Goal: Answer question/provide support

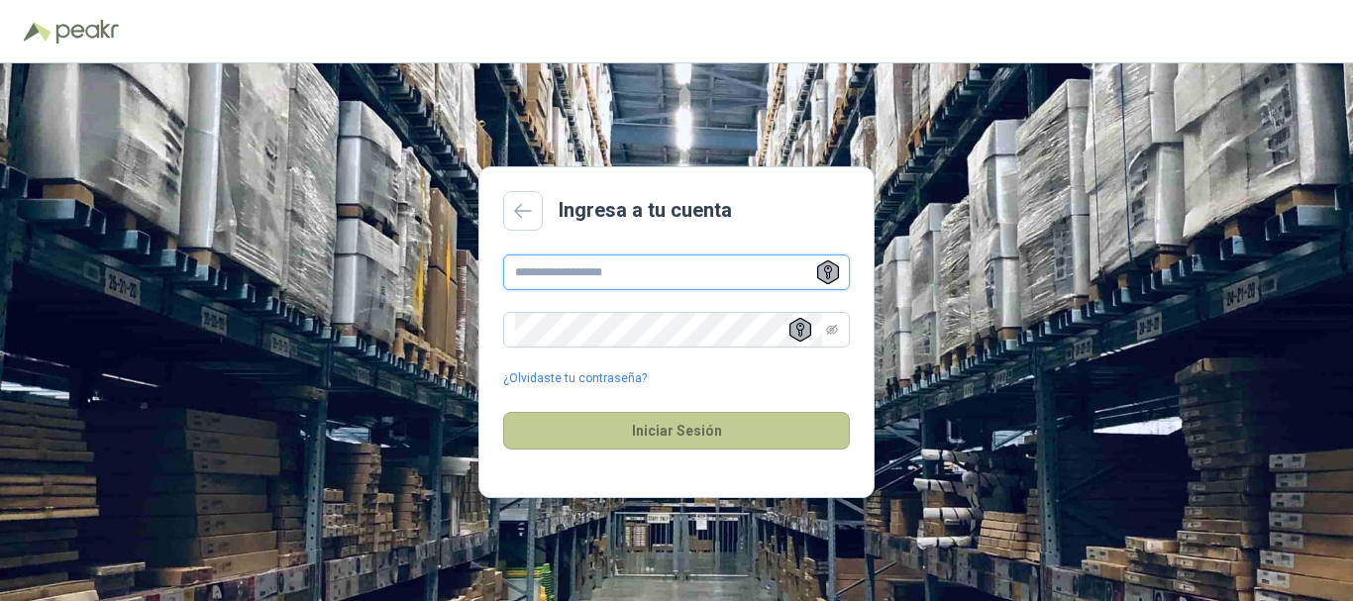
type input "**********"
click at [698, 429] on button "Iniciar Sesión" at bounding box center [676, 431] width 347 height 38
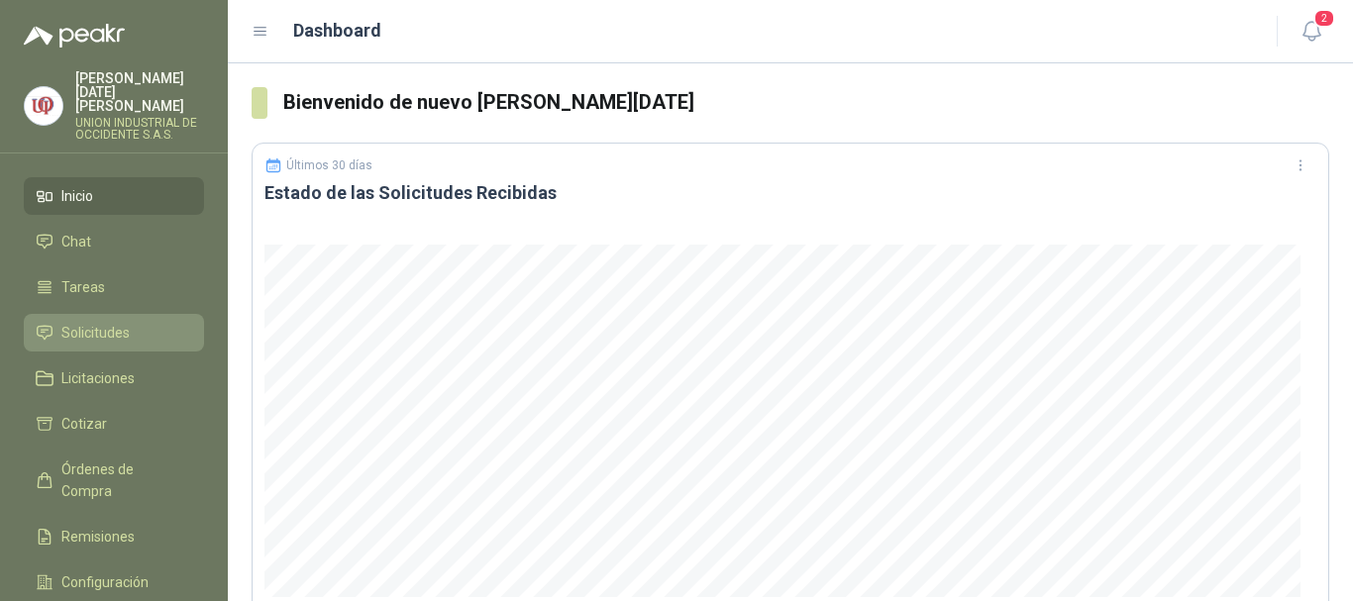
click at [102, 322] on span "Solicitudes" at bounding box center [95, 333] width 68 height 22
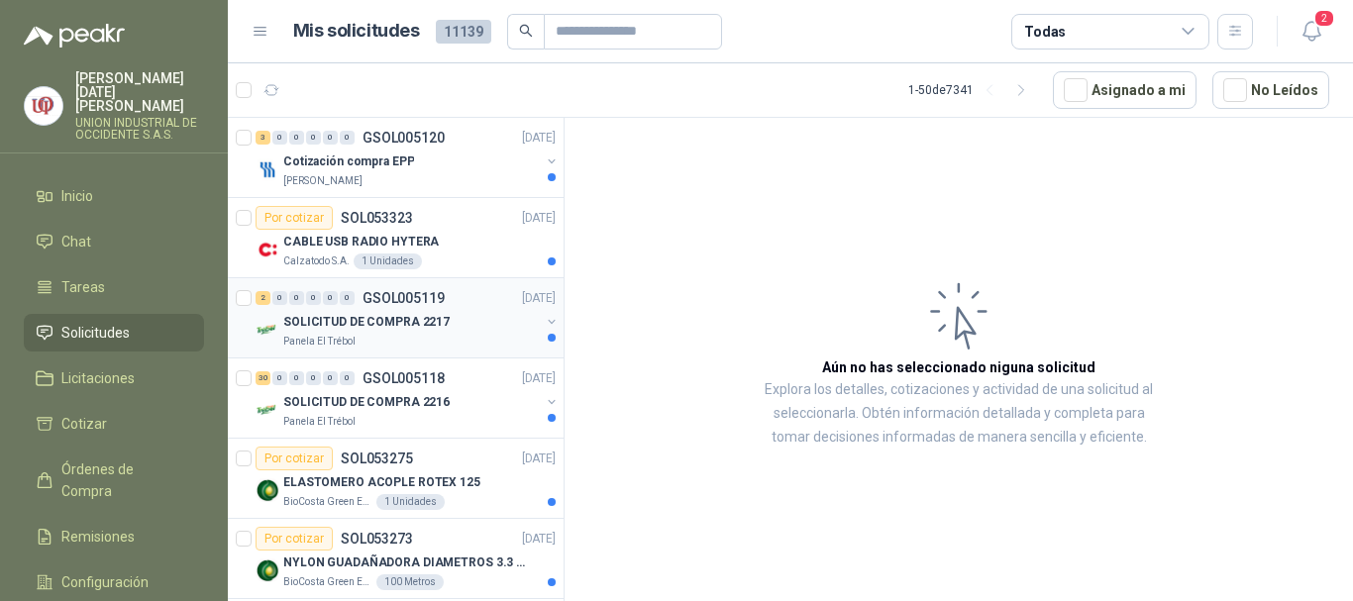
click at [351, 335] on p "Panela El Trébol" at bounding box center [319, 342] width 72 height 16
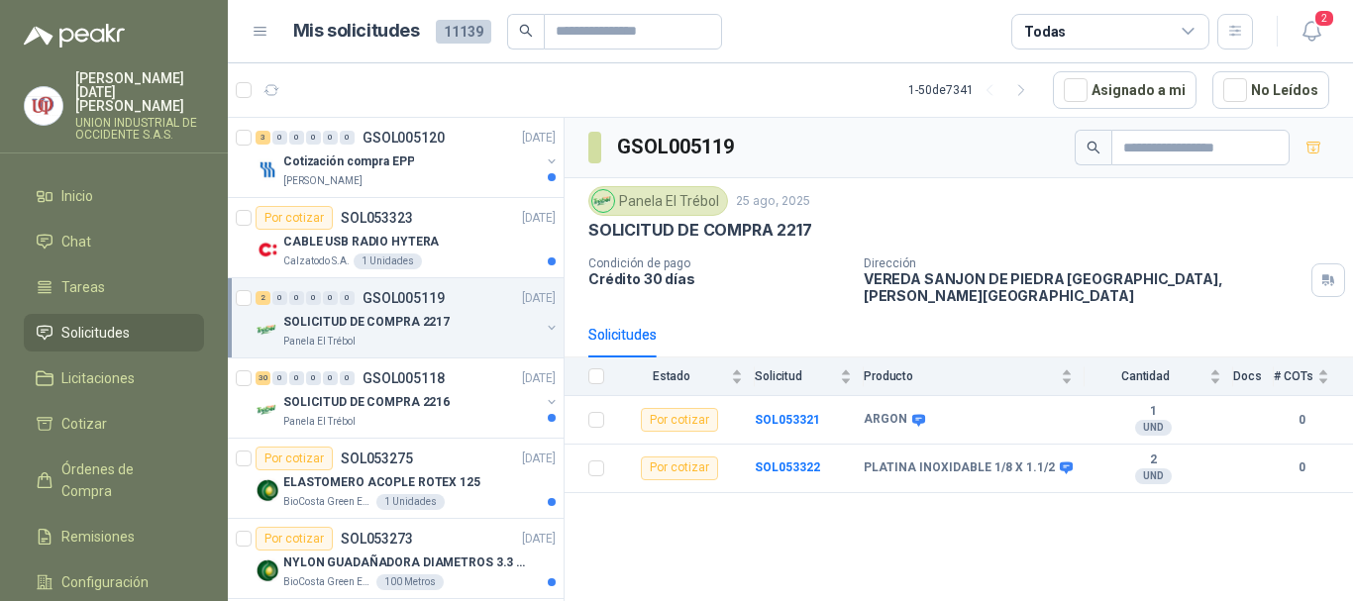
click at [310, 326] on p "SOLICITUD DE COMPRA 2217" at bounding box center [366, 322] width 166 height 19
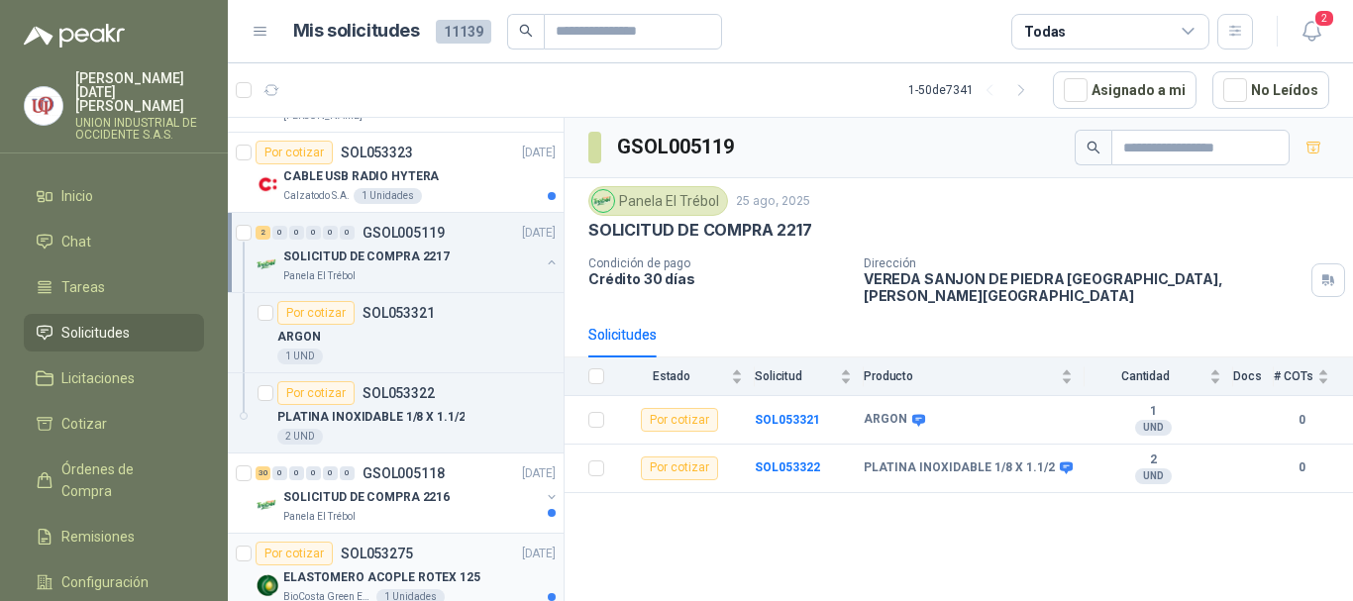
scroll to position [99, 0]
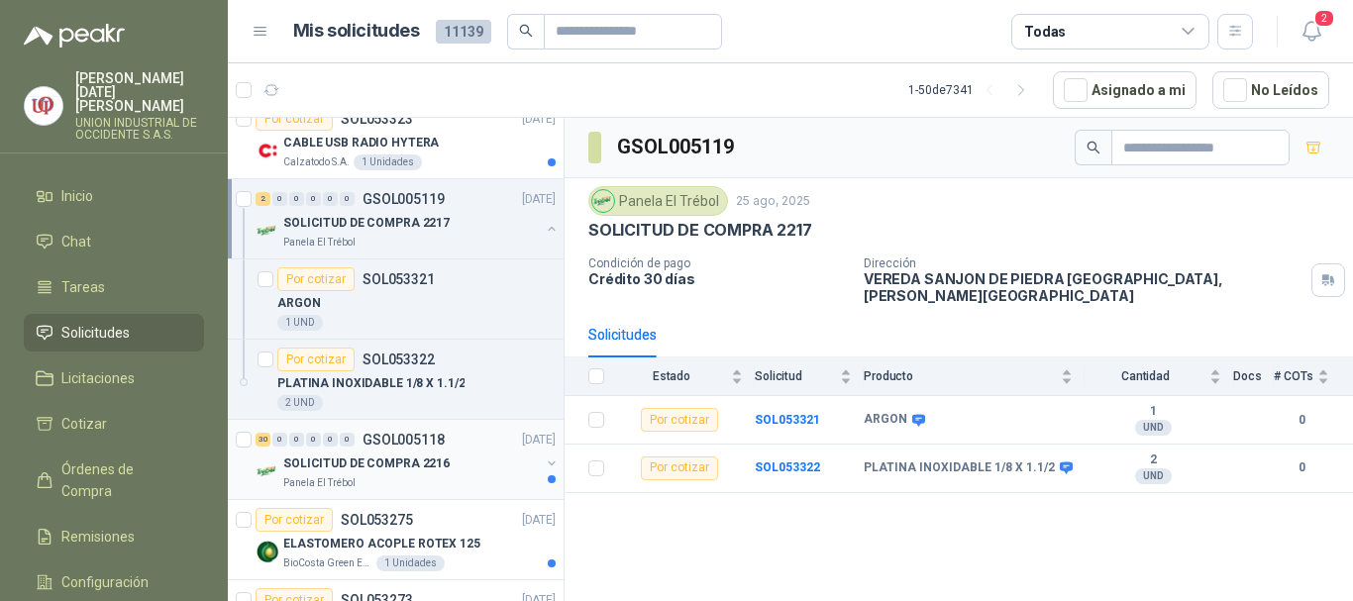
click at [334, 466] on p "SOLICITUD DE COMPRA 2216" at bounding box center [366, 464] width 166 height 19
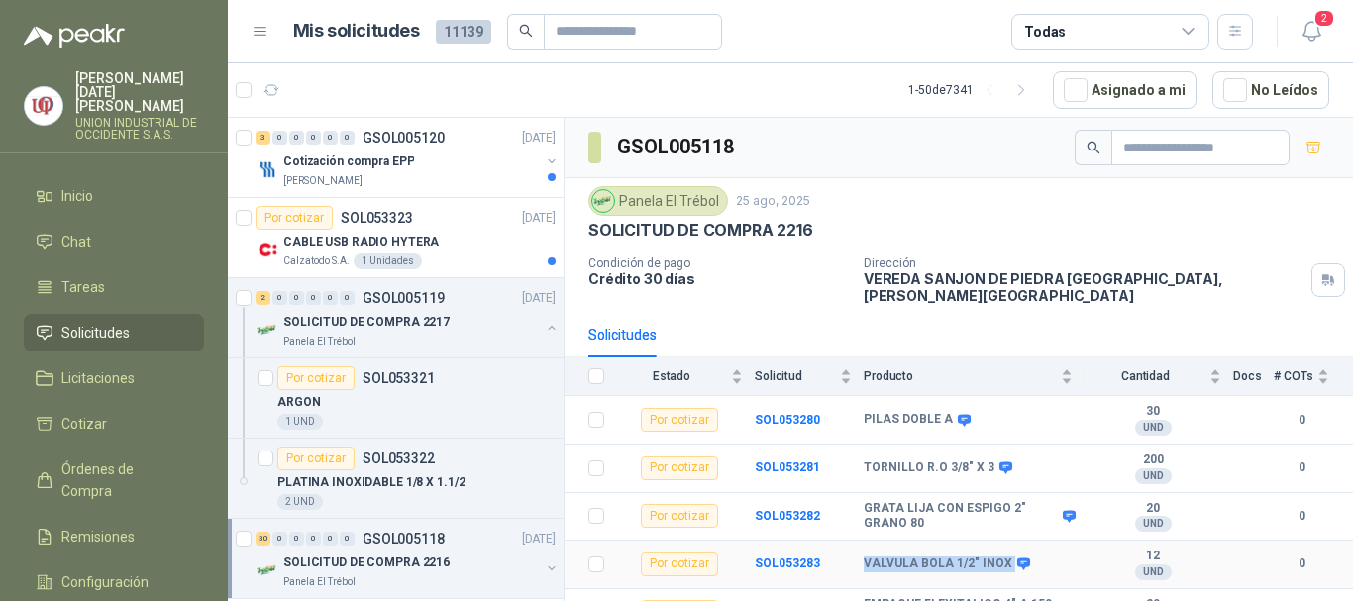
drag, startPoint x: 861, startPoint y: 552, endPoint x: 1005, endPoint y: 555, distance: 144.6
click at [1005, 555] on tr "Por cotizar SOL053283 VALVULA BOLA 1/2" INOX 12 UND  0" at bounding box center [959, 565] width 788 height 49
copy tr "VALVULA BOLA 1/2" INOX"
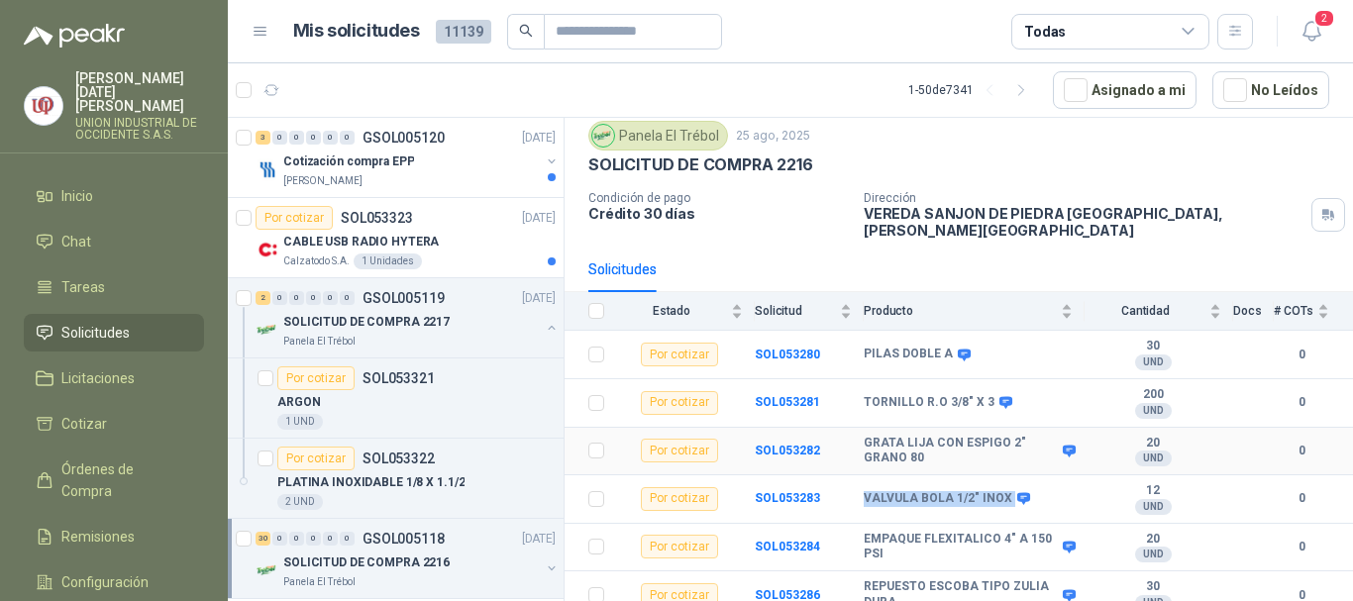
scroll to position [99, 0]
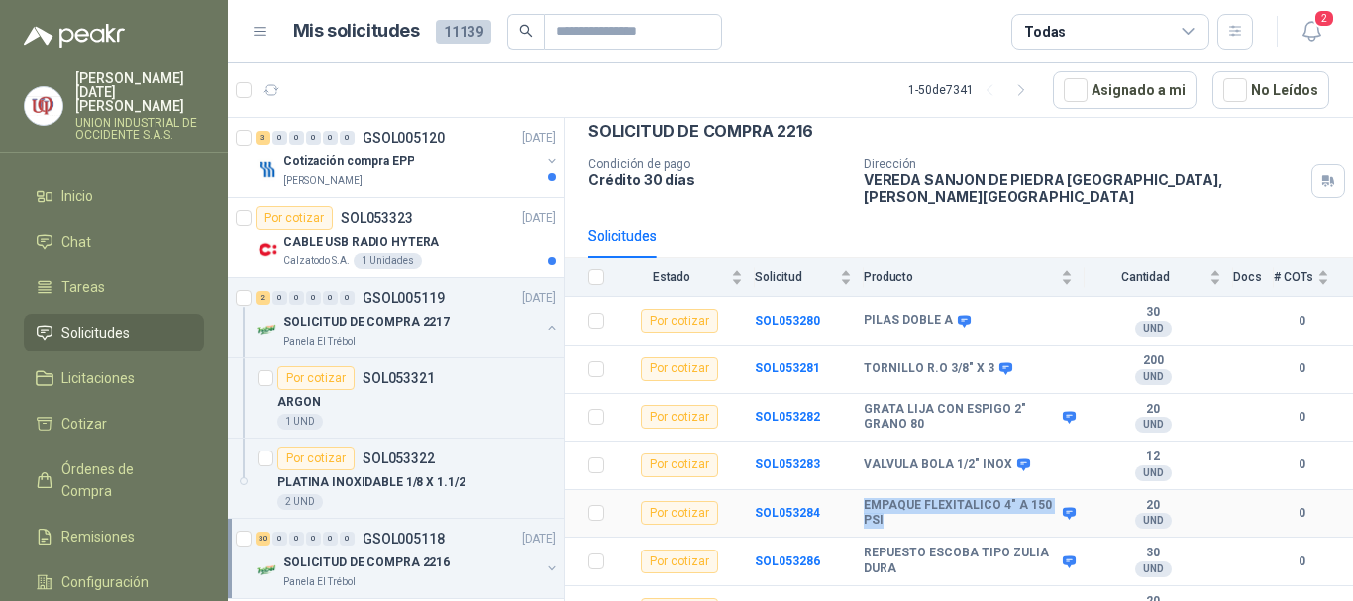
drag, startPoint x: 862, startPoint y: 493, endPoint x: 894, endPoint y: 508, distance: 35.9
click at [894, 508] on tr "Por cotizar SOL053284 EMPAQUE FLEXITALICO 4" A 150 PSI 20 UND  0" at bounding box center [959, 514] width 788 height 49
copy tr "EMPAQUE FLEXITALICO 4" A 150 PSI"
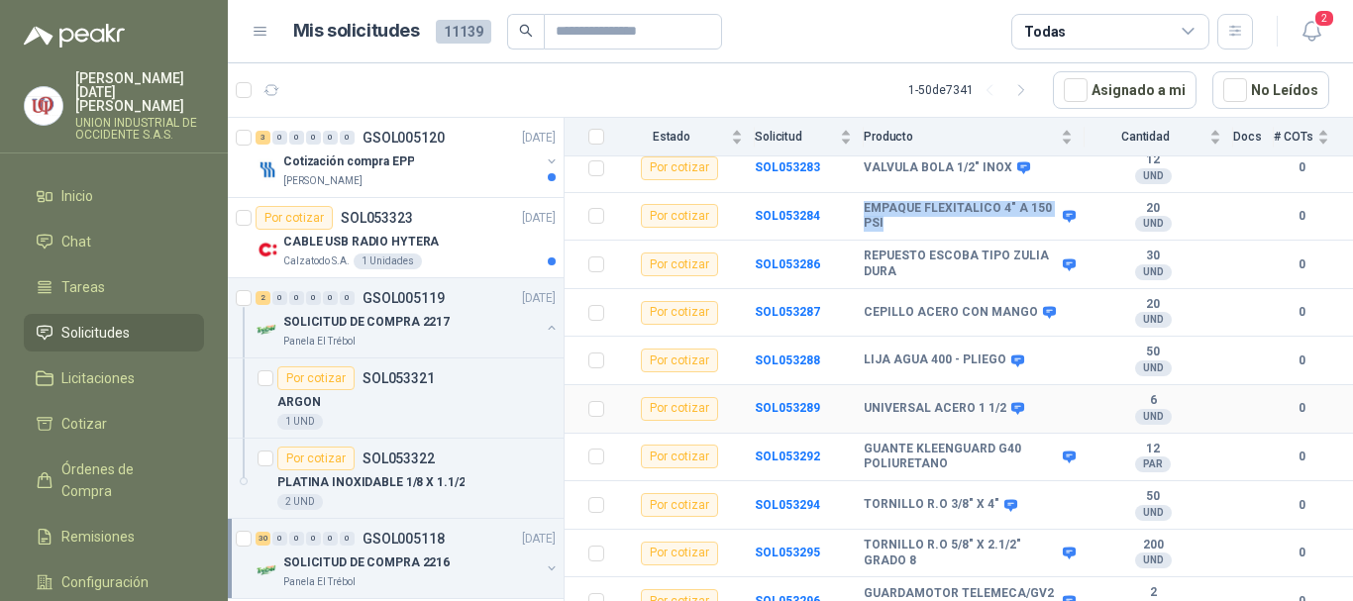
scroll to position [495, 0]
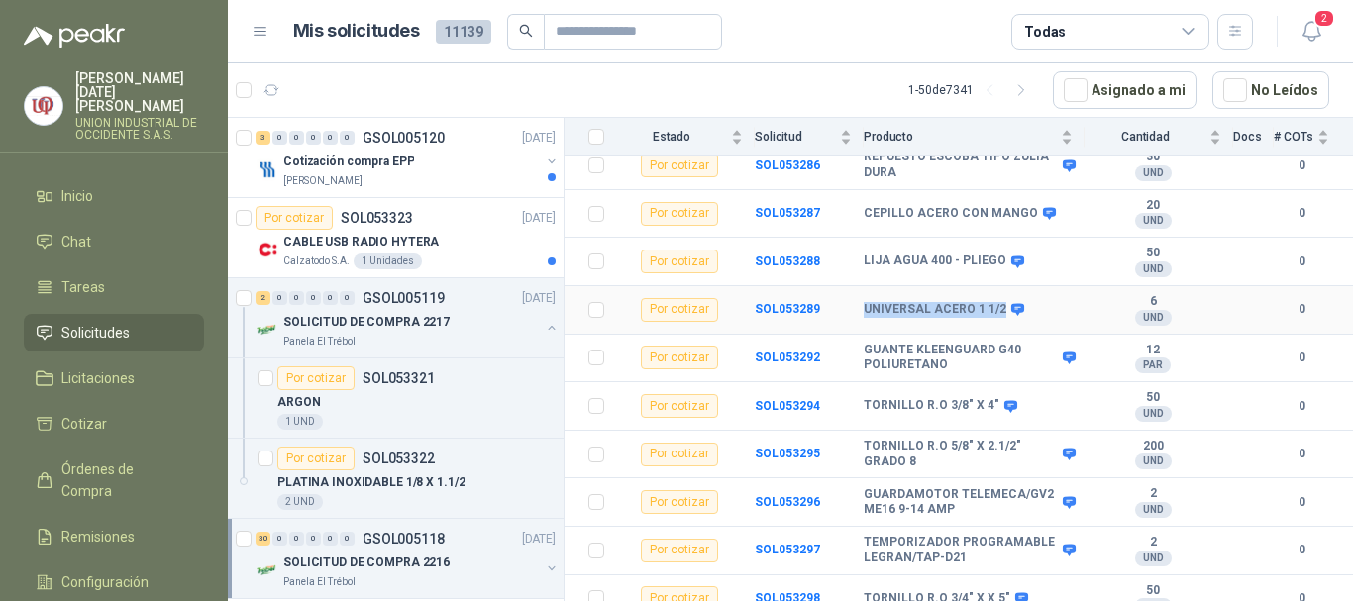
drag, startPoint x: 863, startPoint y: 296, endPoint x: 996, endPoint y: 302, distance: 133.8
click at [996, 302] on tr "Por cotizar SOL053289 UNIVERSAL ACERO 1 1/2 6 UND  0" at bounding box center [959, 310] width 788 height 49
copy tr "UNIVERSAL ACERO 1 1/2"
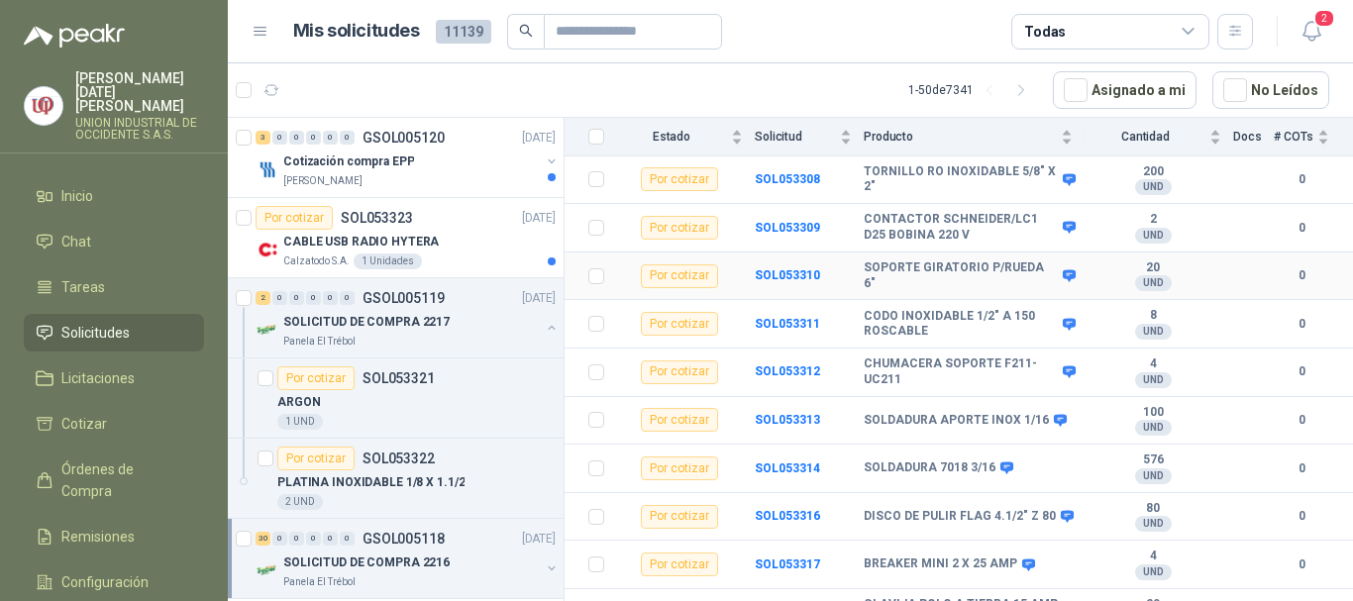
scroll to position [1189, 0]
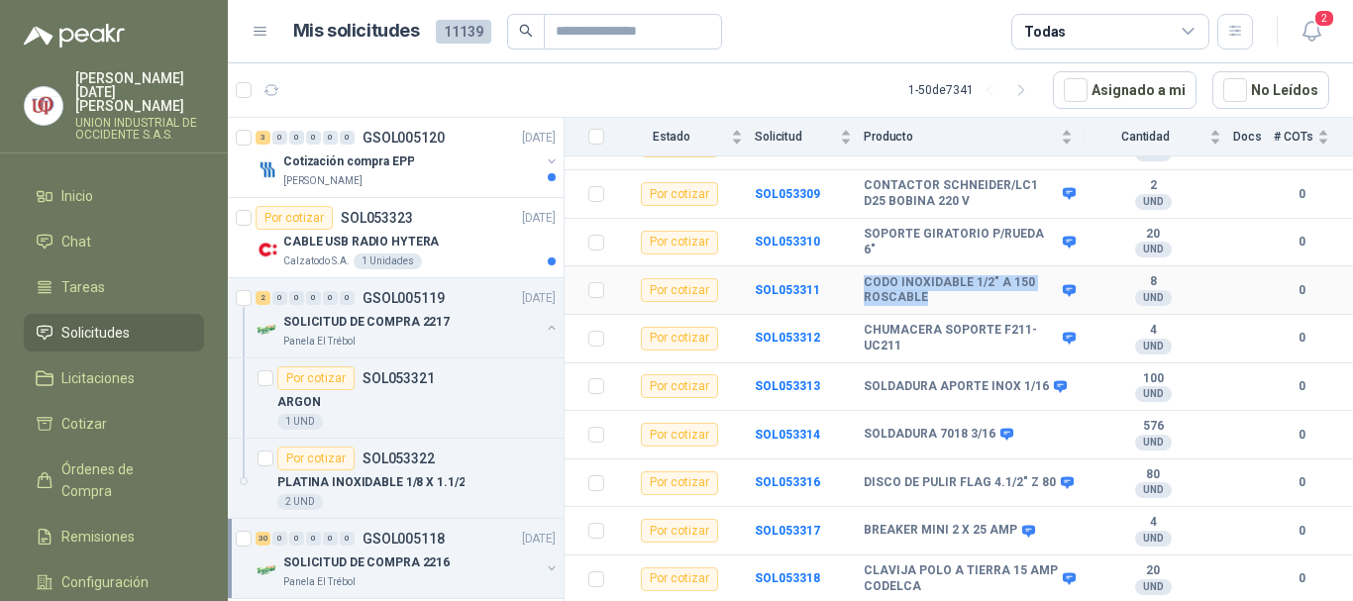
drag, startPoint x: 867, startPoint y: 287, endPoint x: 1017, endPoint y: 310, distance: 152.3
click at [1017, 310] on td "CODO INOXIDABLE 1/2" A 150 ROSCABLE" at bounding box center [974, 290] width 221 height 49
copy b "CODO INOXIDABLE 1/2" A 150 ROSCABLE"
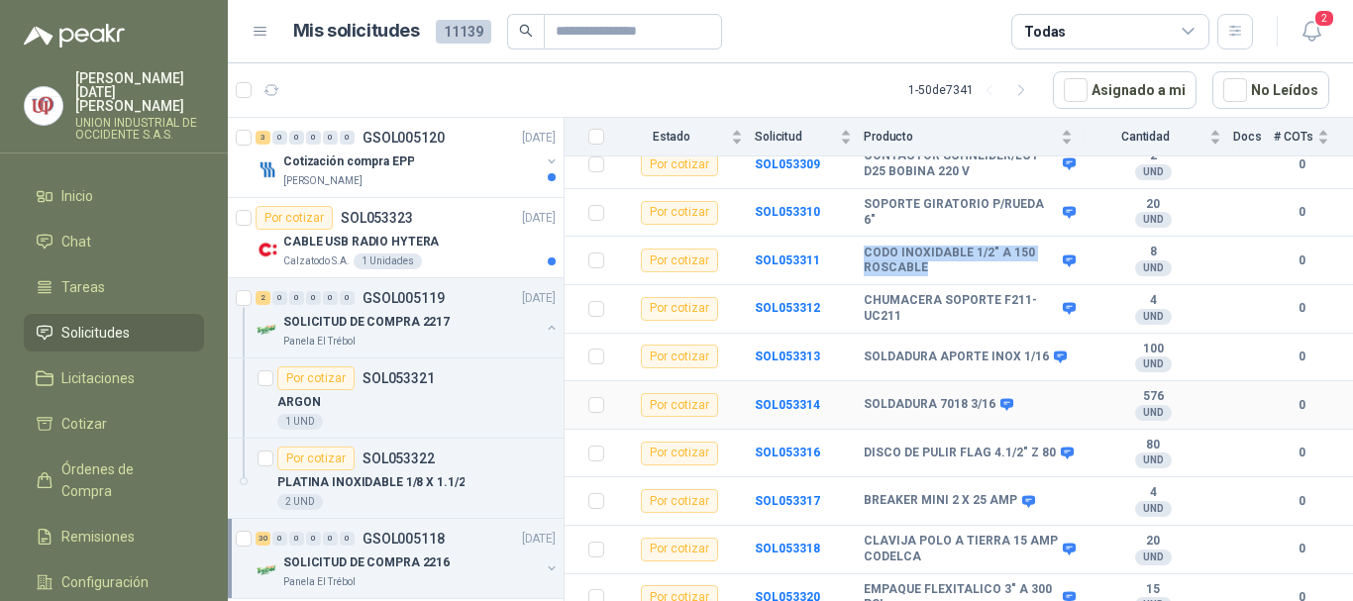
scroll to position [1233, 0]
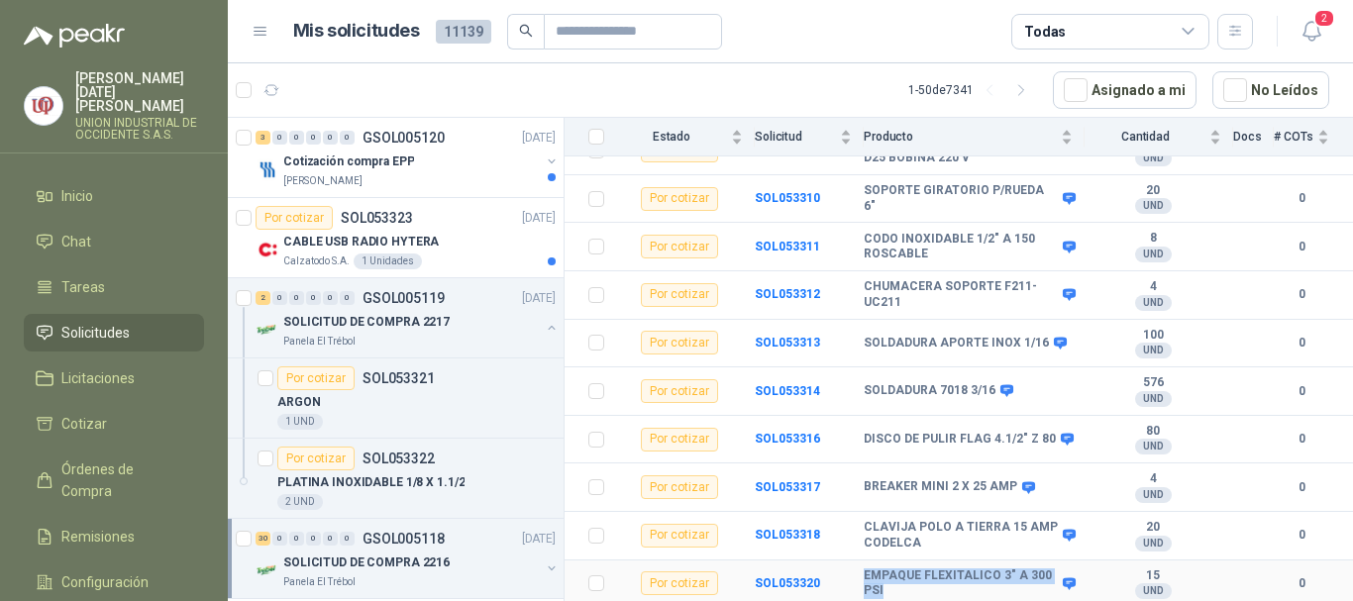
drag, startPoint x: 864, startPoint y: 571, endPoint x: 890, endPoint y: 590, distance: 32.7
click at [890, 590] on b "EMPAQUE FLEXITALICO 3" A 300 PSI" at bounding box center [961, 584] width 194 height 31
copy b "EMPAQUE FLEXITALICO 3" A 300 PSI"
click at [323, 252] on div "CABLE USB RADIO HYTERA" at bounding box center [419, 242] width 272 height 24
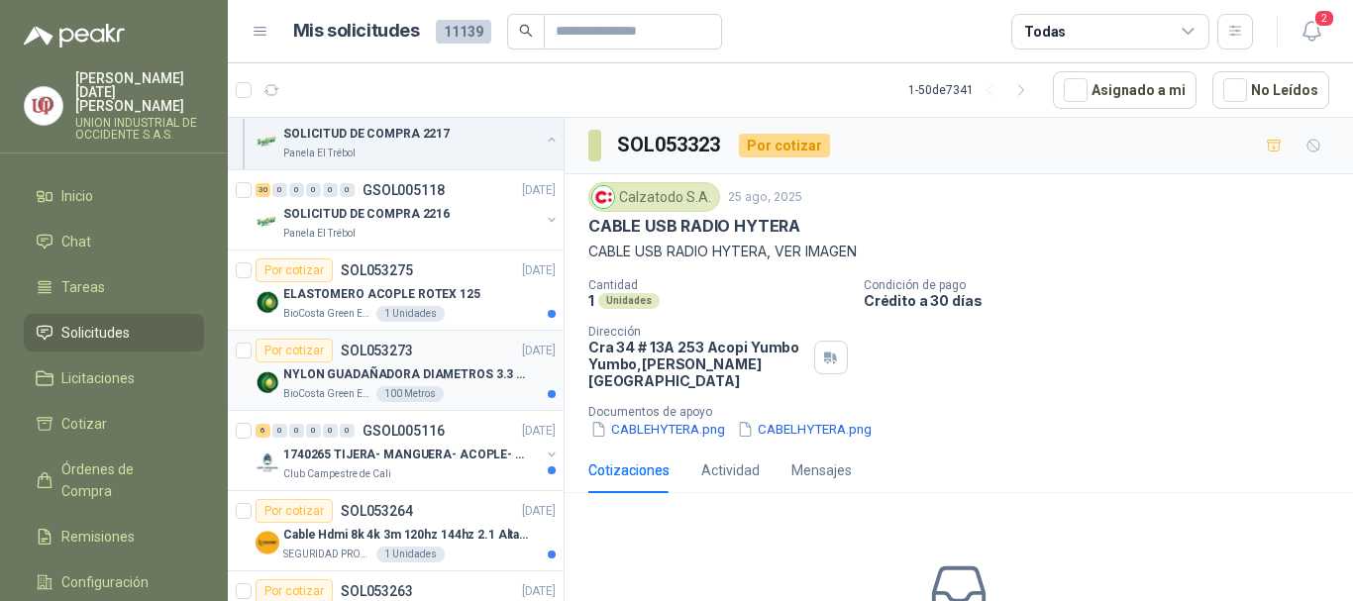
scroll to position [396, 0]
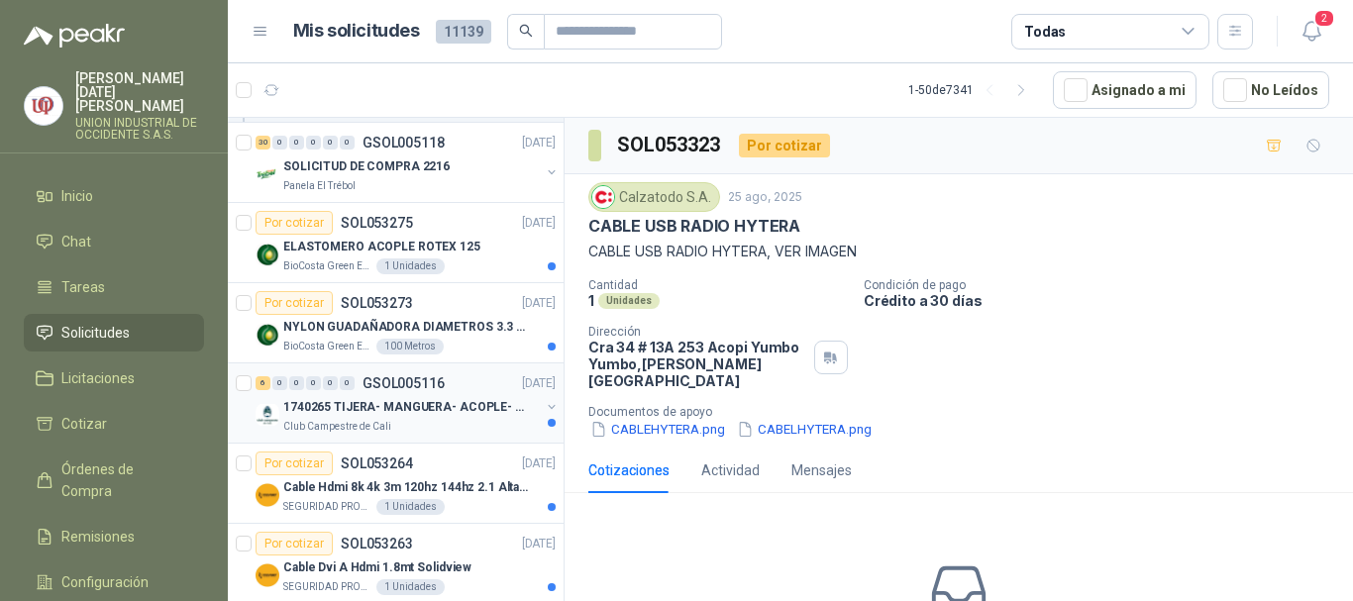
click at [386, 423] on div "Club Campestre de Cali" at bounding box center [411, 427] width 257 height 16
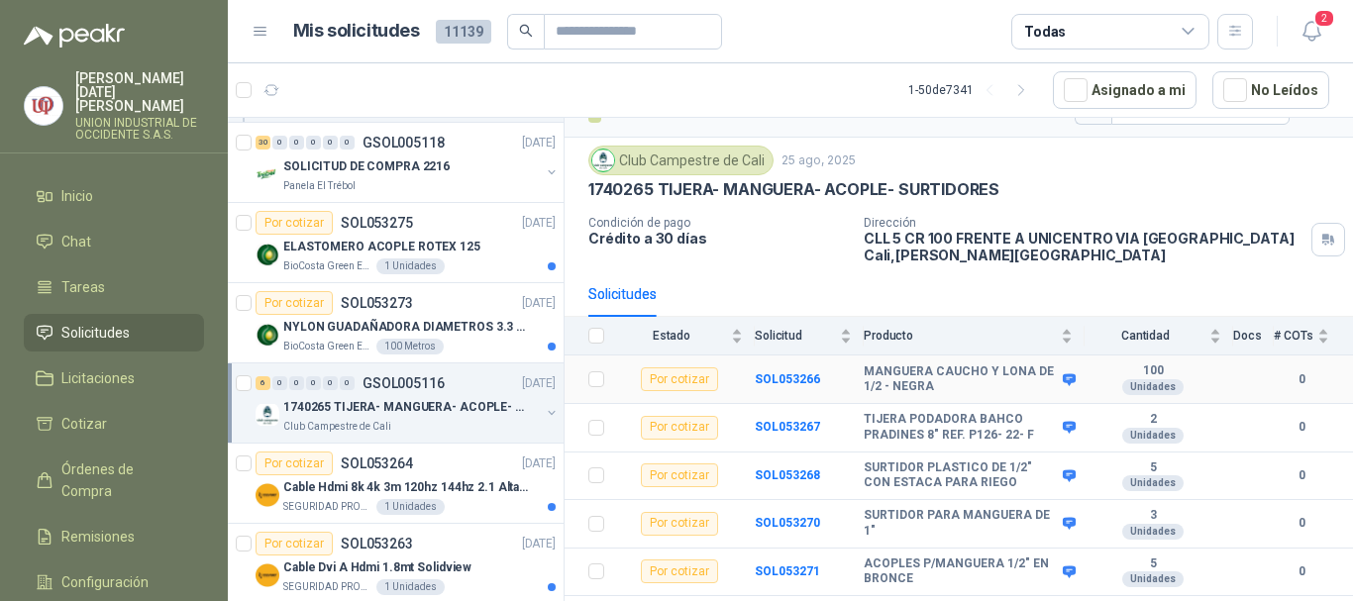
scroll to position [77, 0]
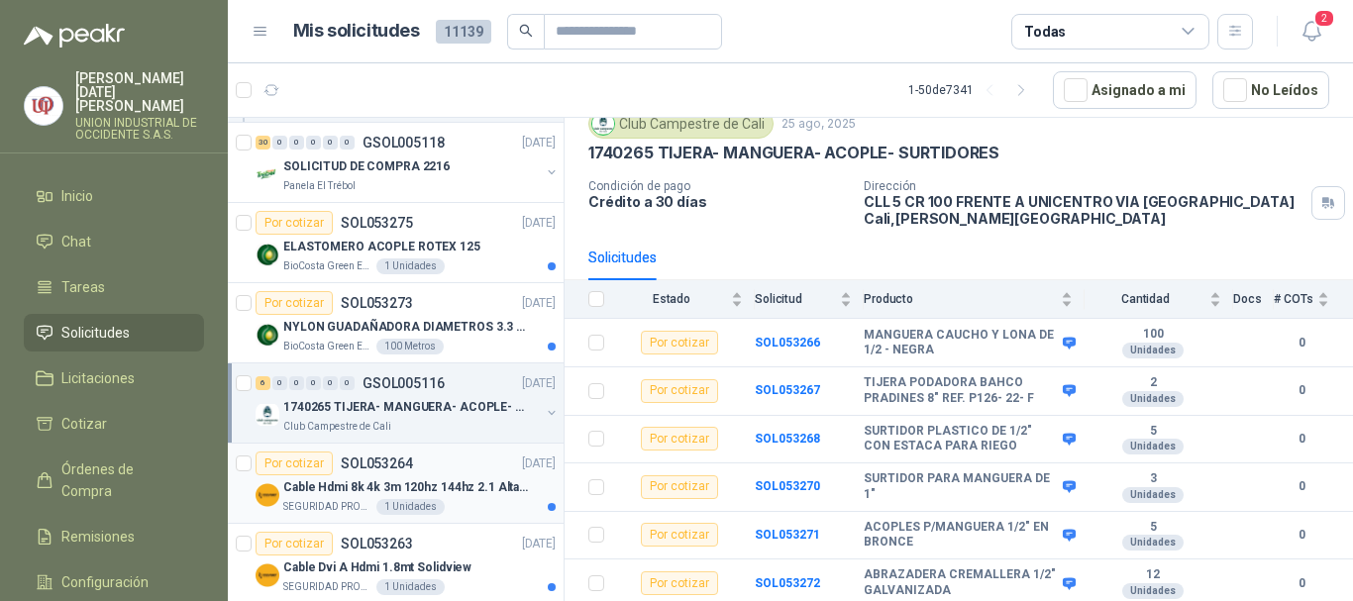
click at [334, 475] on div "Cable Hdmi 8k 4k 3m 120hz 144hz 2.1 Alta Velocidad" at bounding box center [419, 487] width 272 height 24
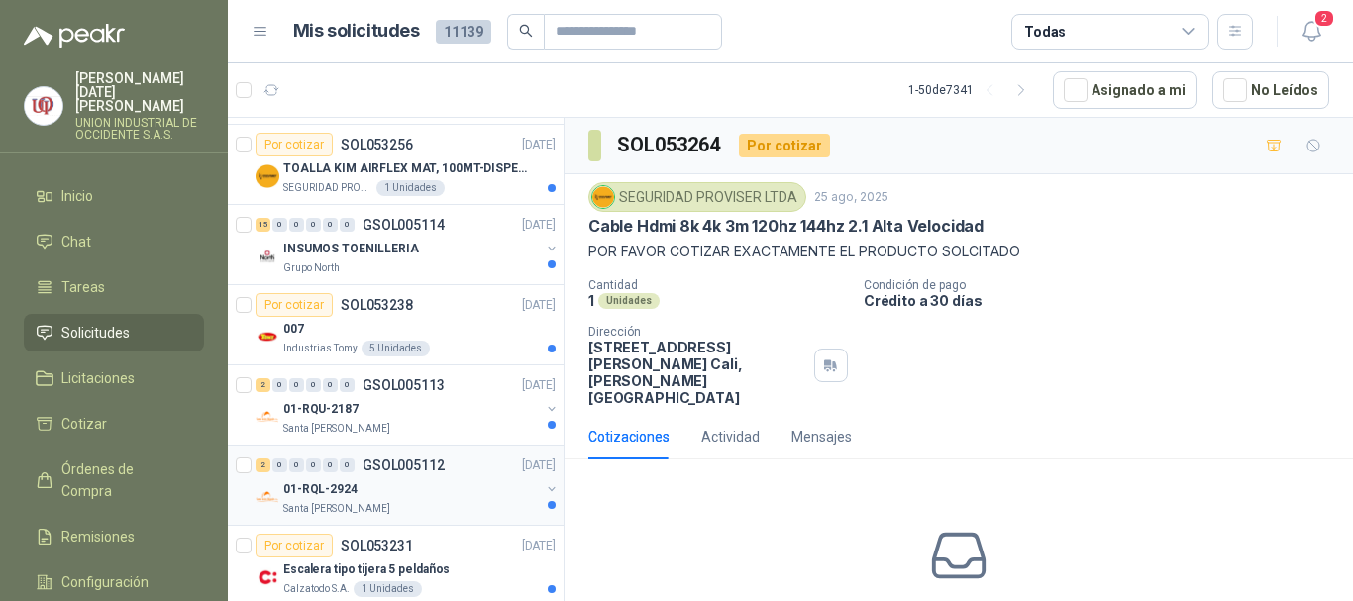
scroll to position [990, 0]
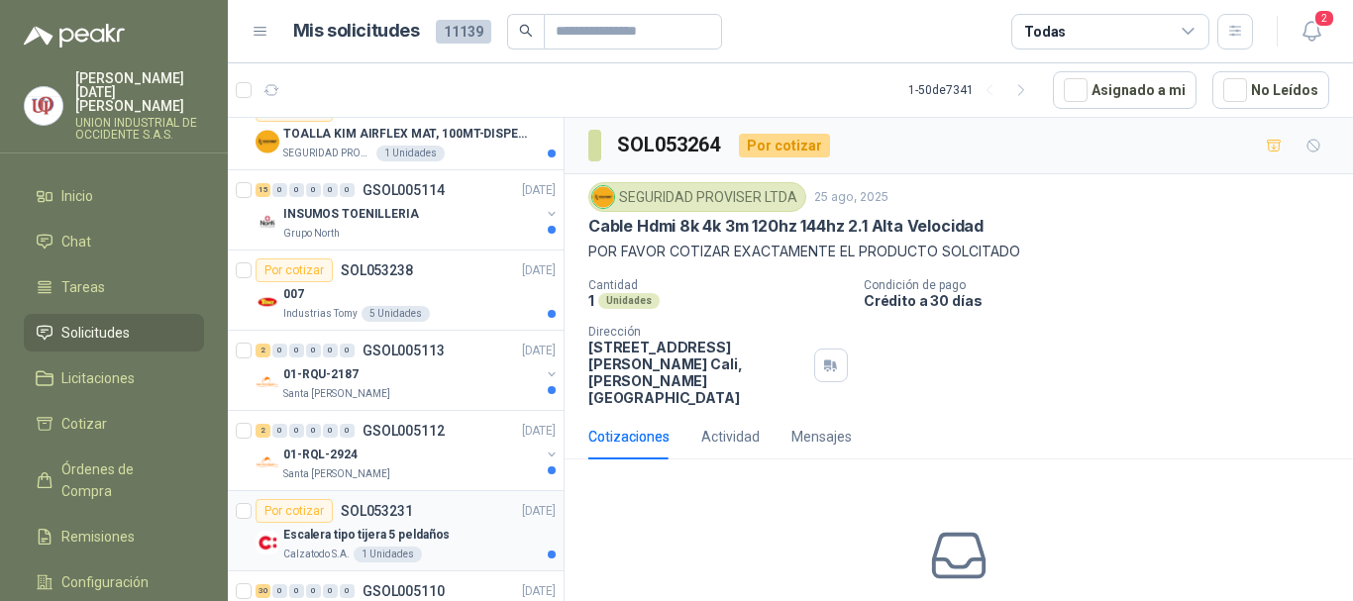
click at [313, 534] on p "Escalera tipo tijera 5 peldaños" at bounding box center [366, 535] width 166 height 19
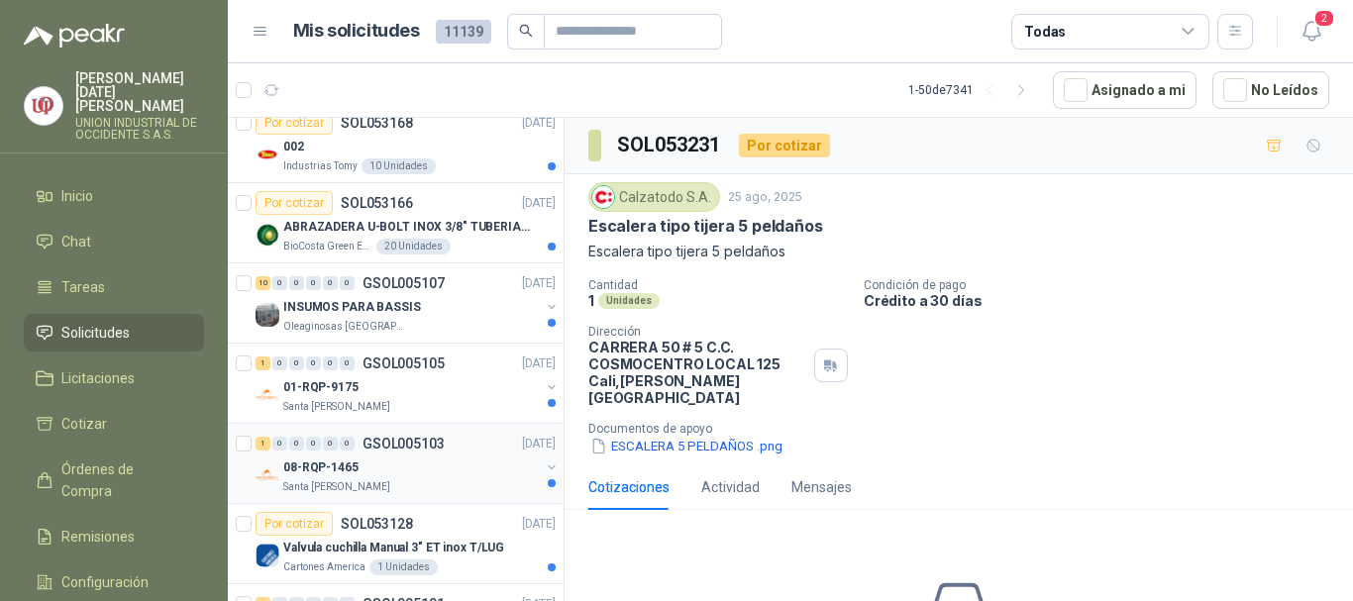
scroll to position [2674, 0]
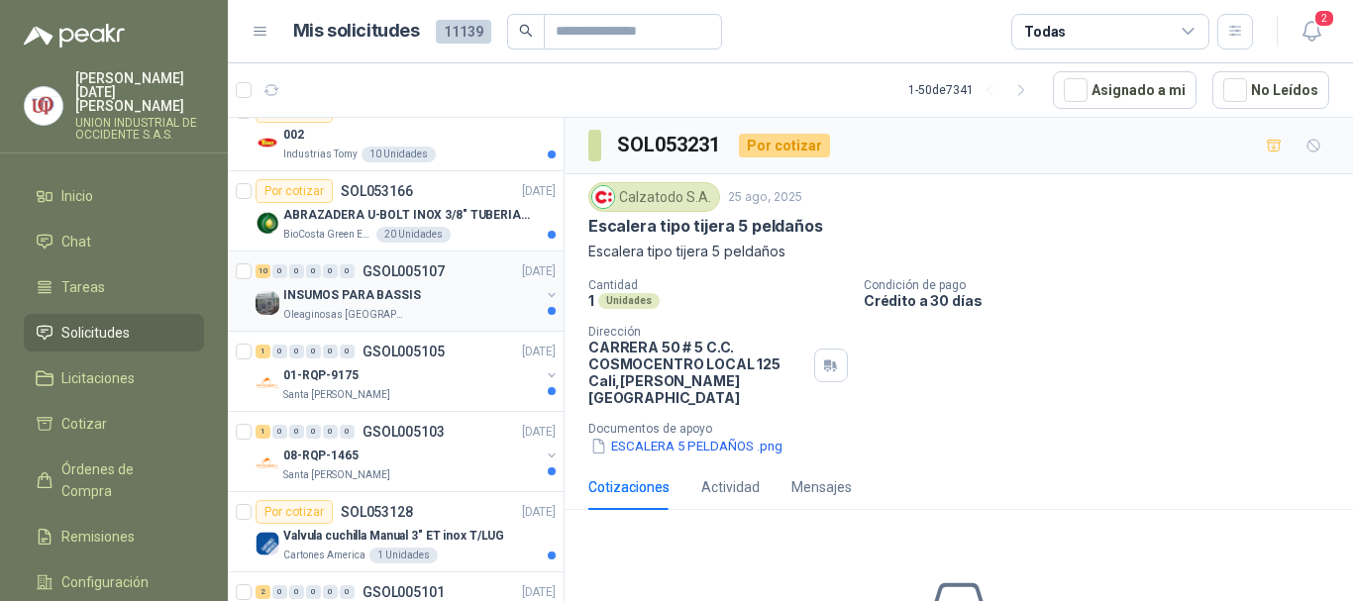
click at [343, 292] on p "INSUMOS PARA BASSIS" at bounding box center [352, 295] width 138 height 19
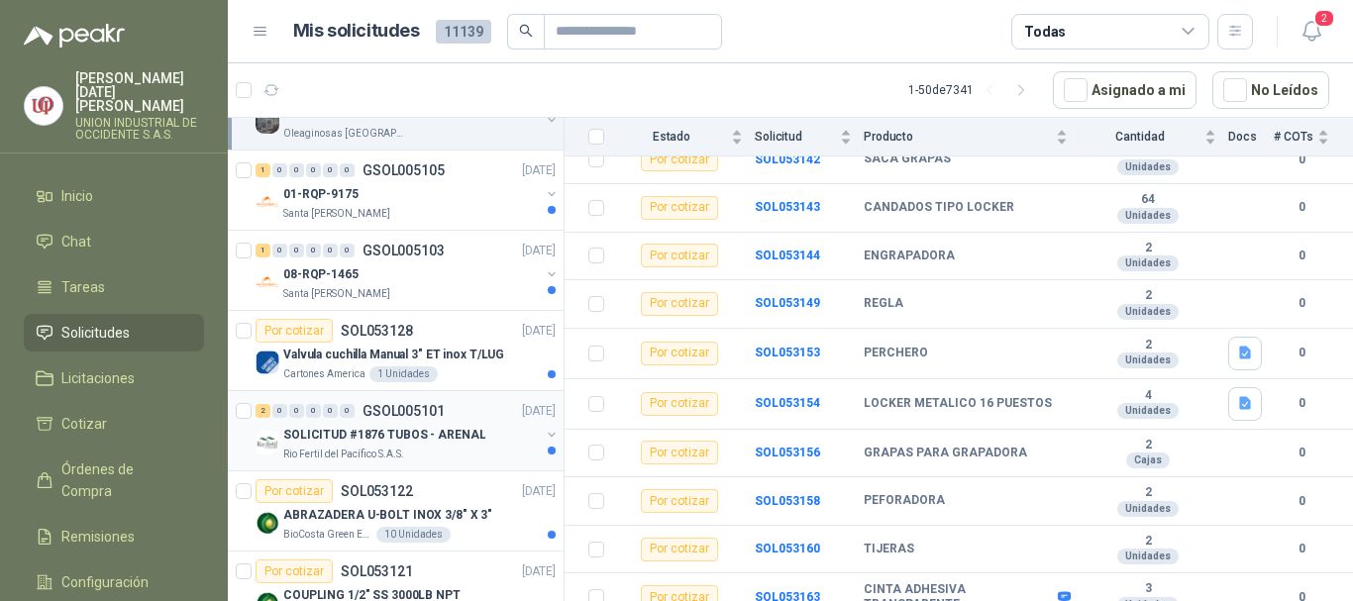
scroll to position [2872, 0]
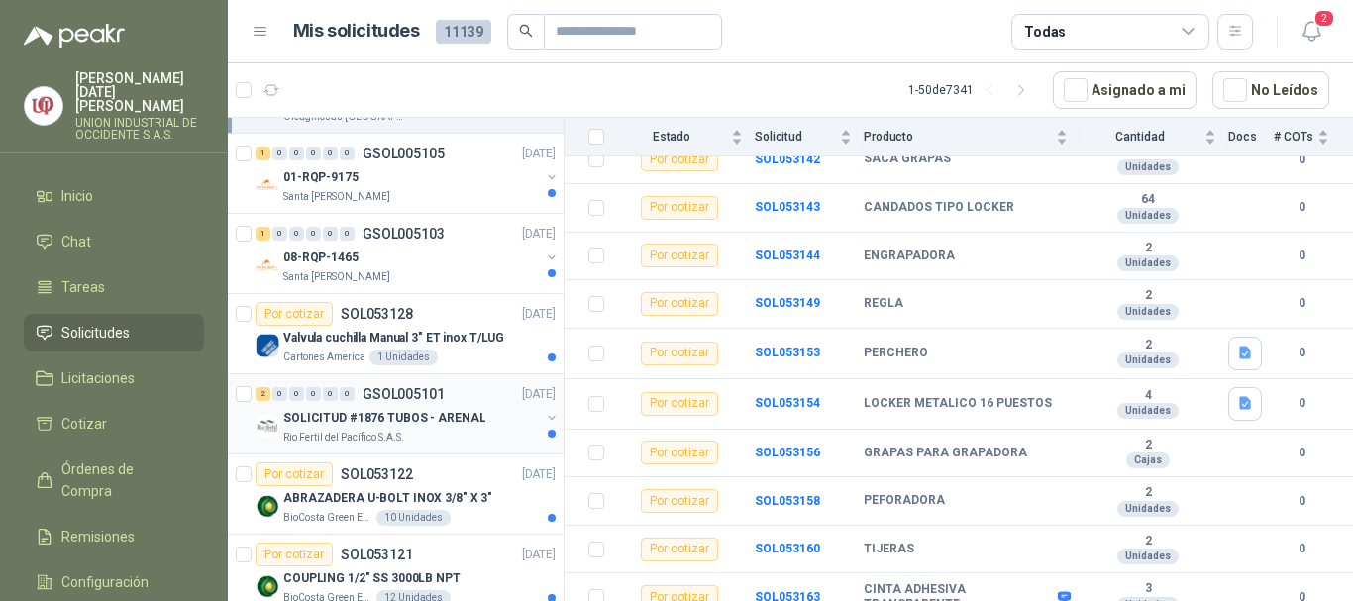
click at [323, 419] on p "SOLICITUD #1876 TUBOS - ARENAL" at bounding box center [384, 418] width 202 height 19
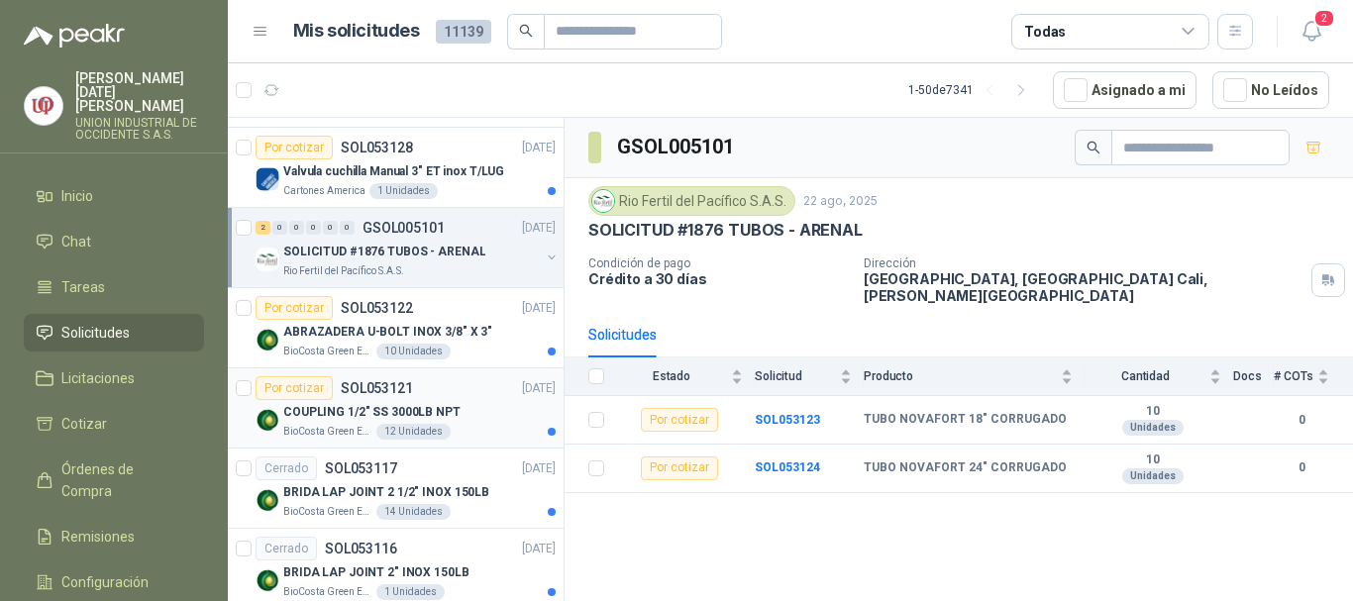
scroll to position [3070, 0]
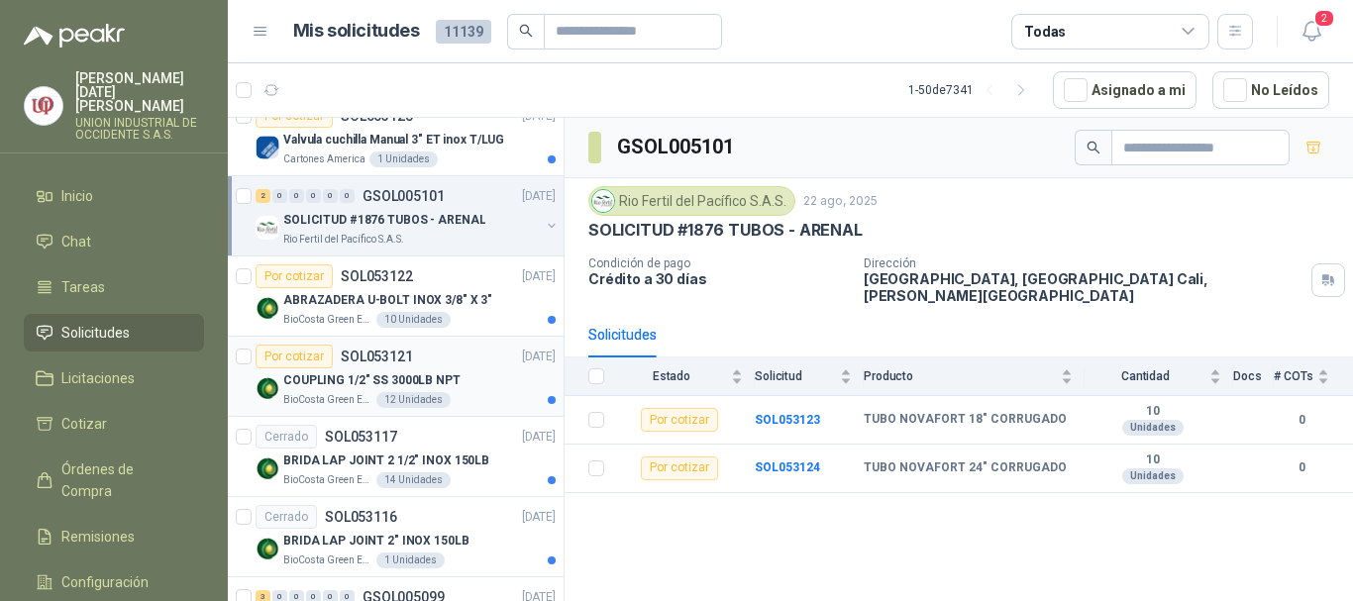
click at [345, 375] on p "COUPLING 1/2" SS 3000LB NPT" at bounding box center [371, 380] width 177 height 19
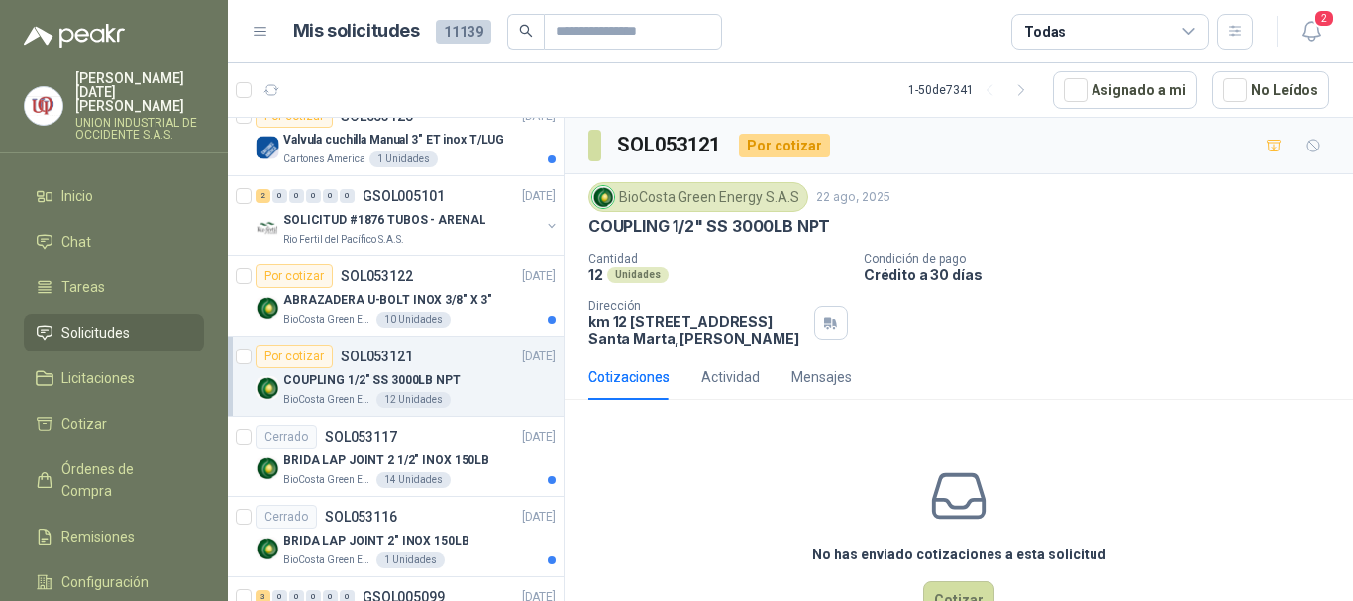
scroll to position [3169, 0]
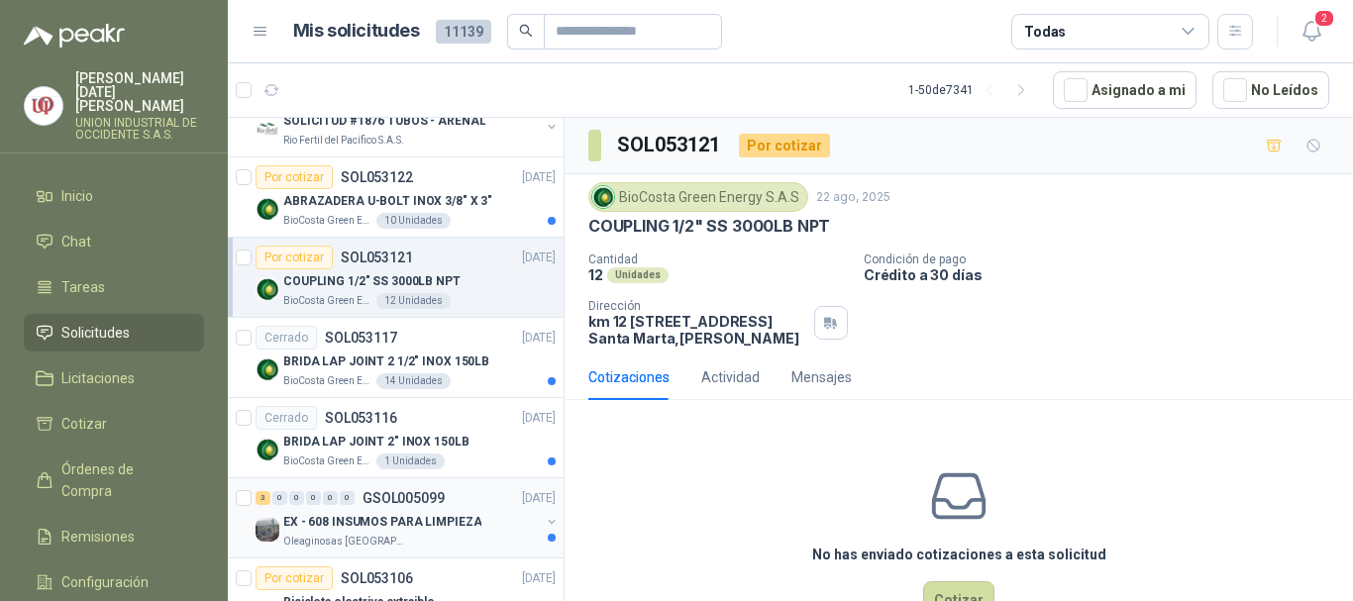
click at [285, 528] on p "EX - 608 INSUMOS PARA LIMPIEZA" at bounding box center [382, 522] width 198 height 19
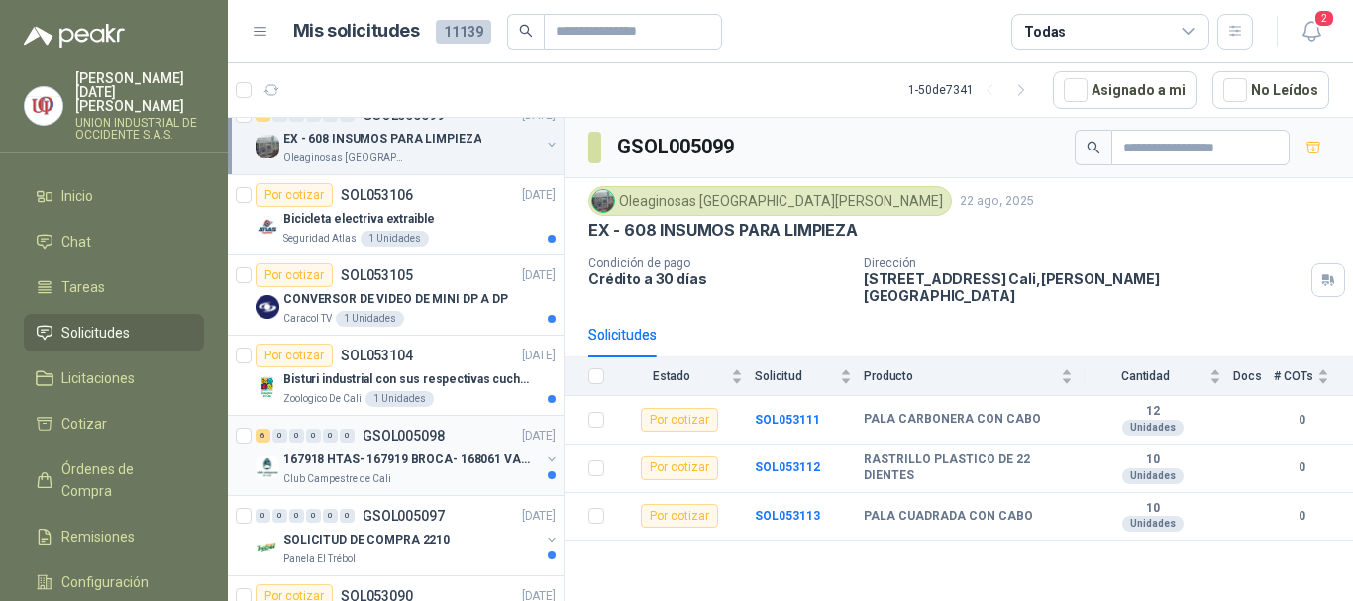
scroll to position [3665, 0]
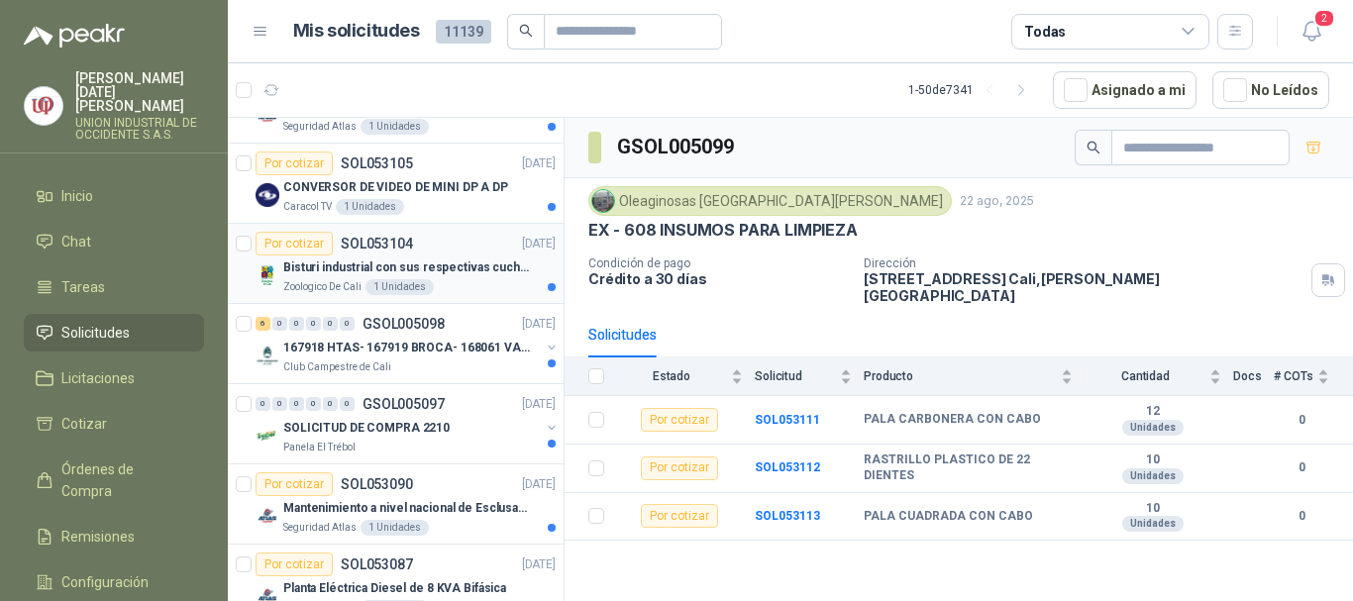
click at [323, 280] on p "Zoologico De Cali" at bounding box center [322, 287] width 78 height 16
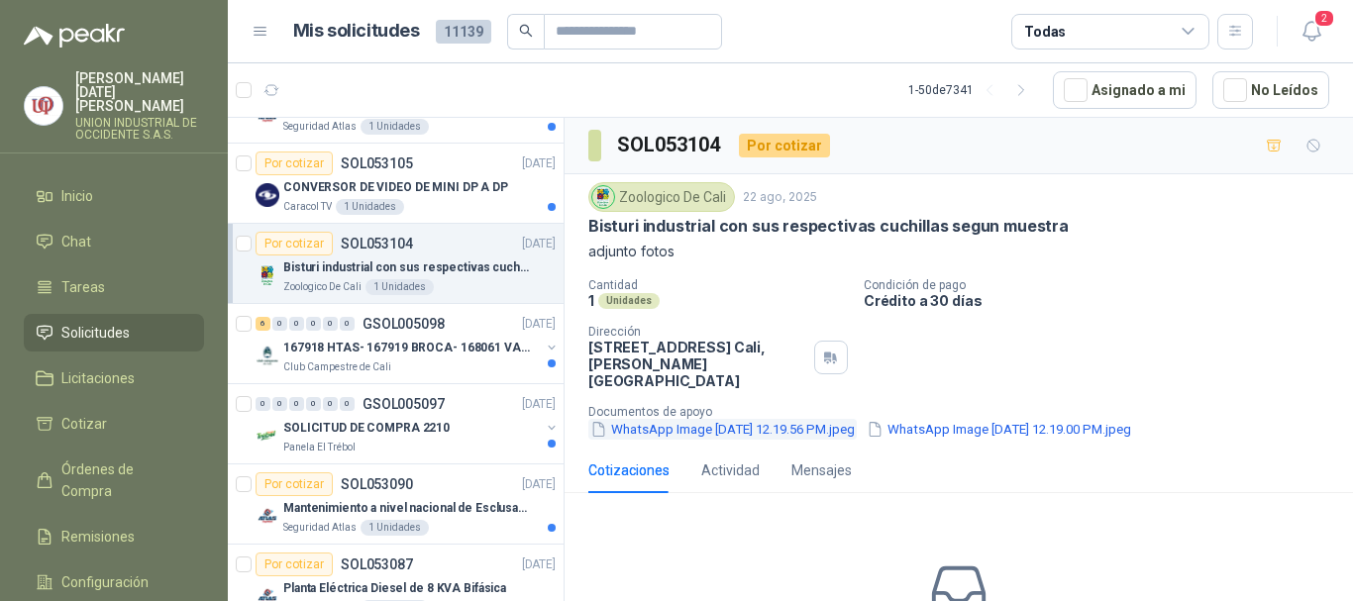
click at [651, 419] on button "WhatsApp Image [DATE] 12.19.56 PM.jpeg" at bounding box center [722, 429] width 268 height 21
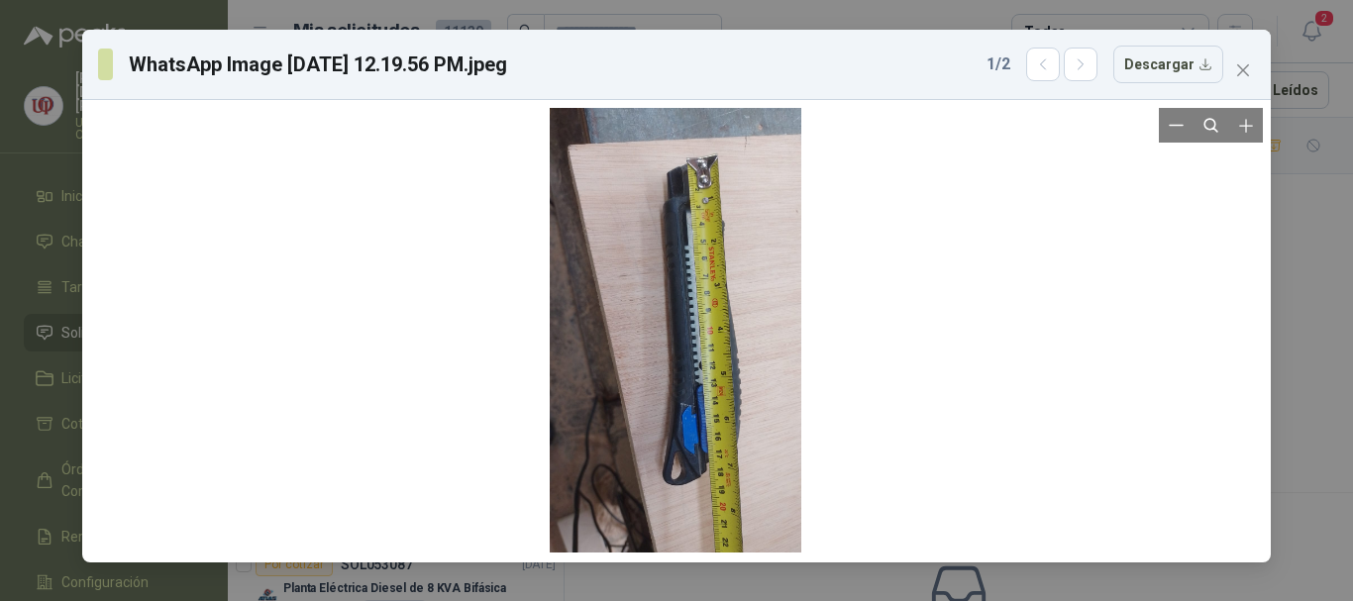
click at [845, 263] on div at bounding box center [676, 331] width 1173 height 447
click at [1026, 244] on div at bounding box center [676, 331] width 1173 height 447
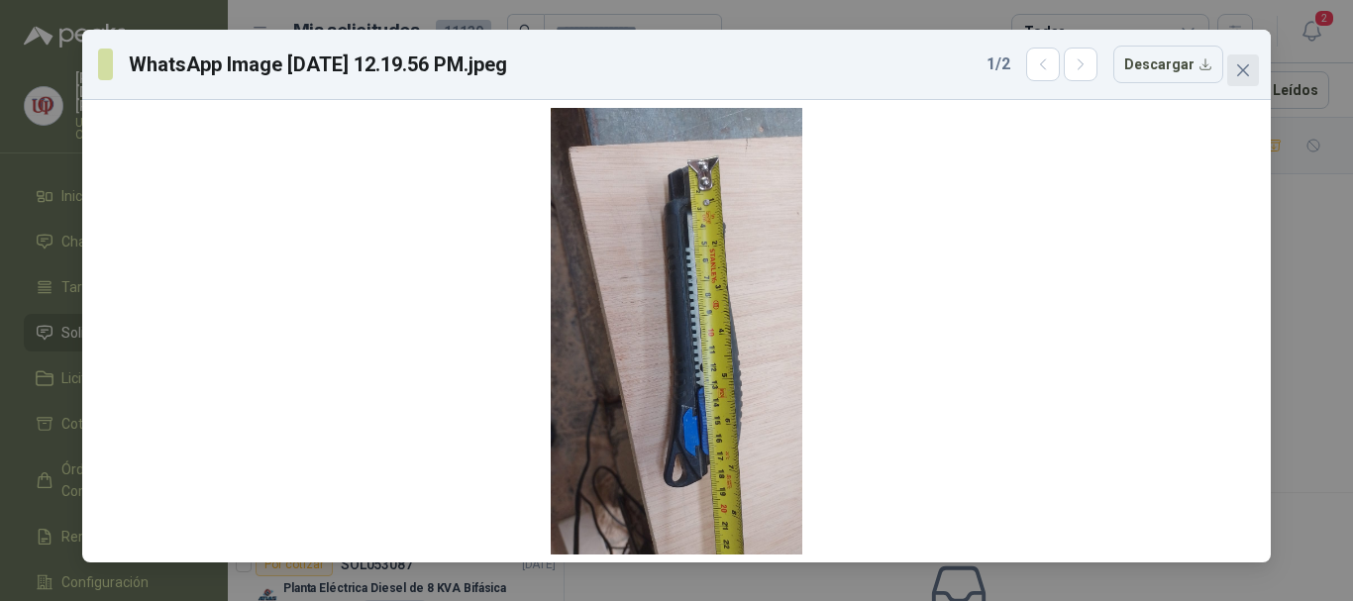
click at [1249, 63] on icon "close" at bounding box center [1243, 70] width 16 height 16
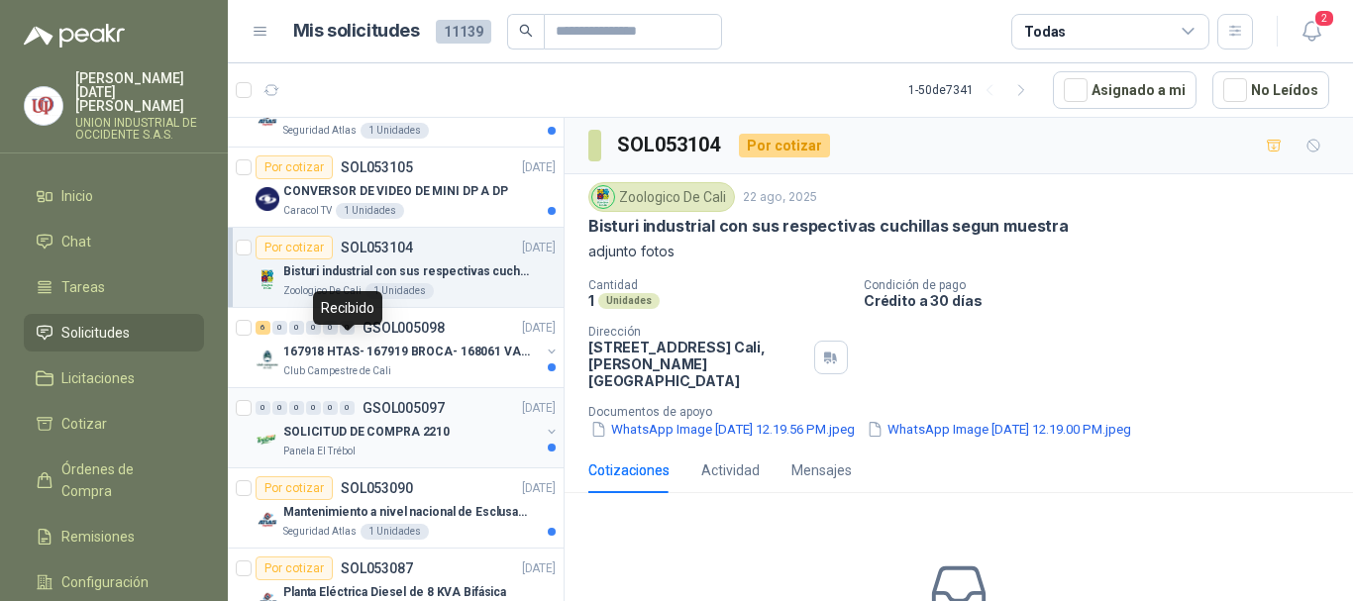
scroll to position [3626, 0]
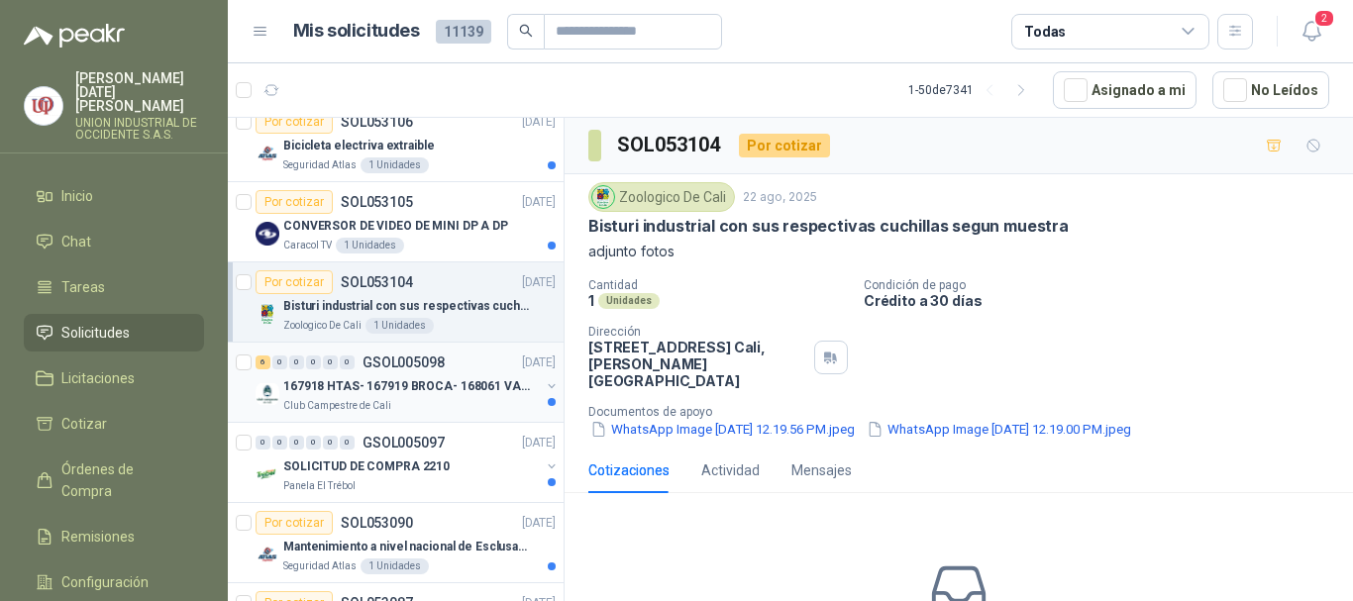
click at [381, 388] on p "167918 HTAS- 167919 BROCA- 168061 VALVULA" at bounding box center [406, 386] width 247 height 19
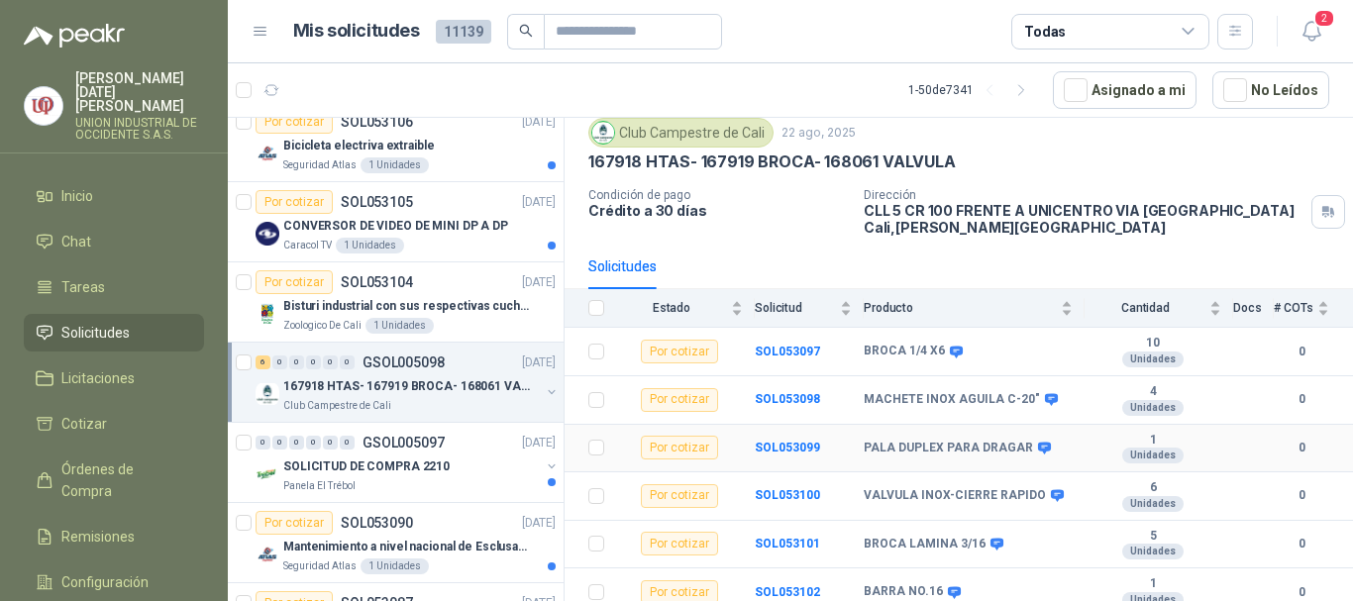
scroll to position [77, 0]
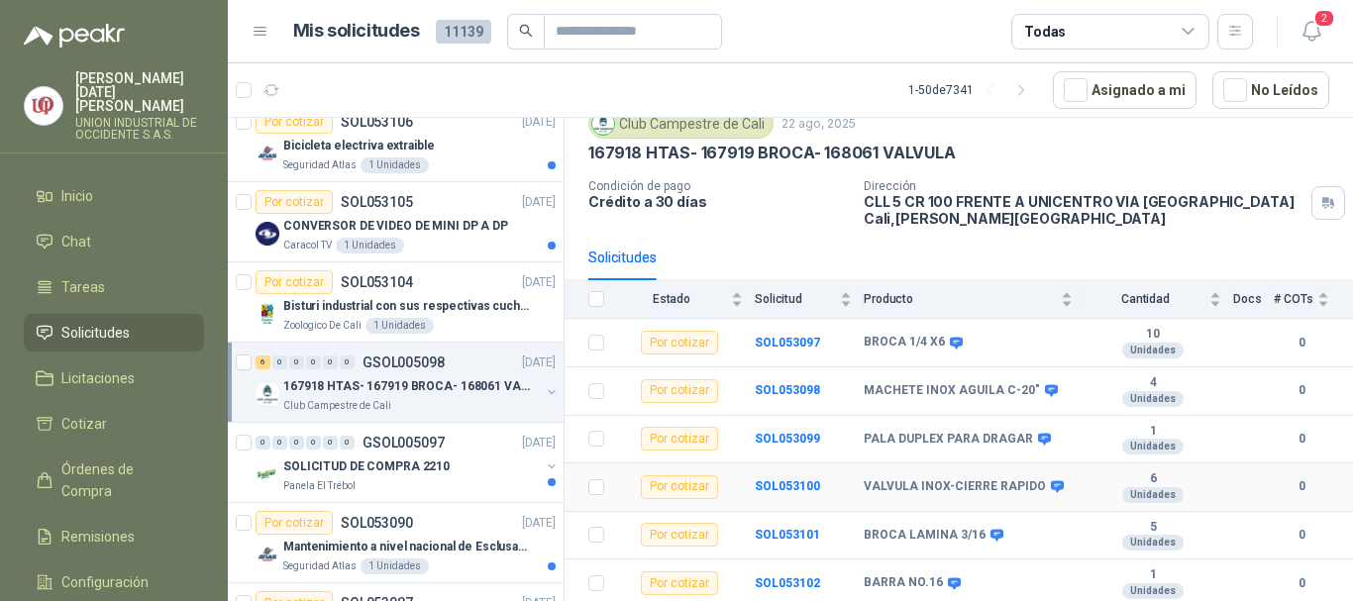
click at [981, 498] on td "VALVULA INOX-CIERRE RAPIDO" at bounding box center [974, 488] width 221 height 49
click at [783, 493] on b "SOL053100" at bounding box center [787, 486] width 65 height 14
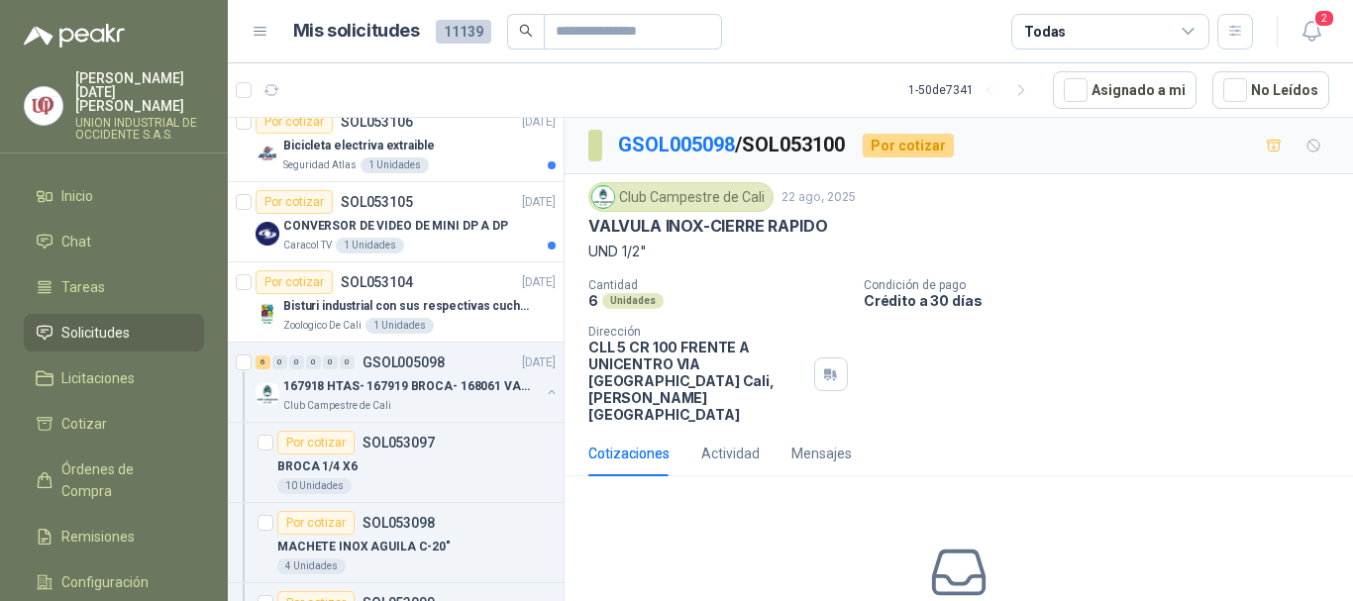
click at [922, 149] on div "Por cotizar" at bounding box center [908, 146] width 91 height 24
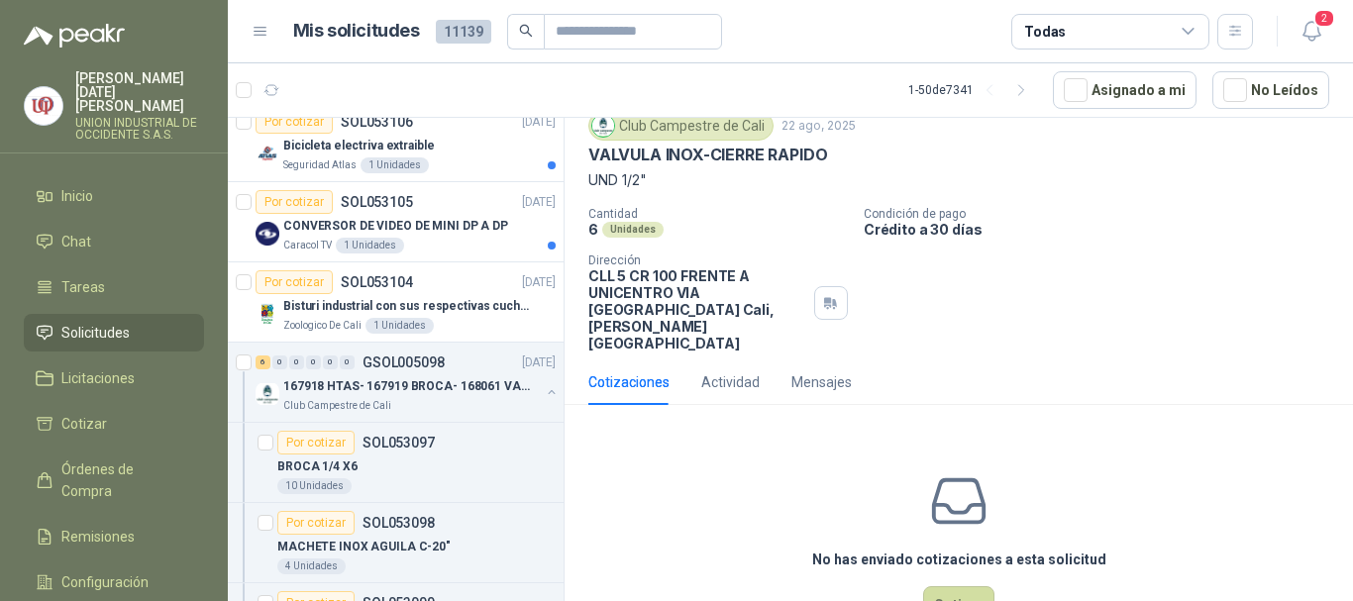
scroll to position [104, 0]
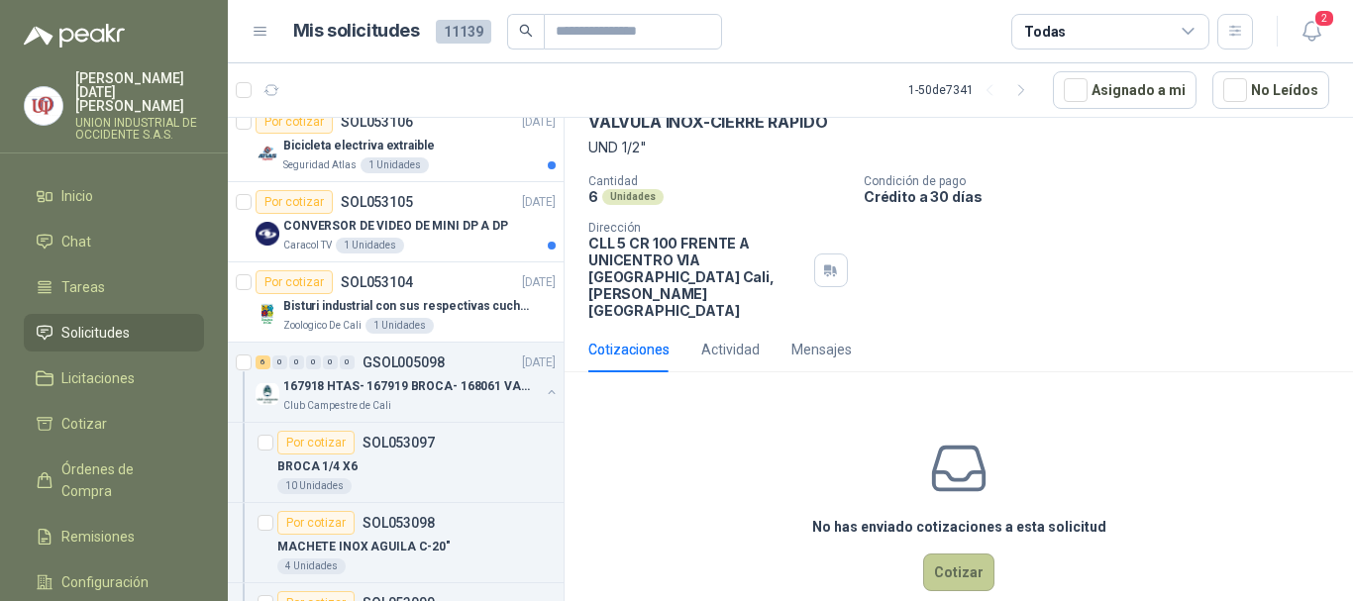
click at [948, 554] on button "Cotizar" at bounding box center [958, 573] width 71 height 38
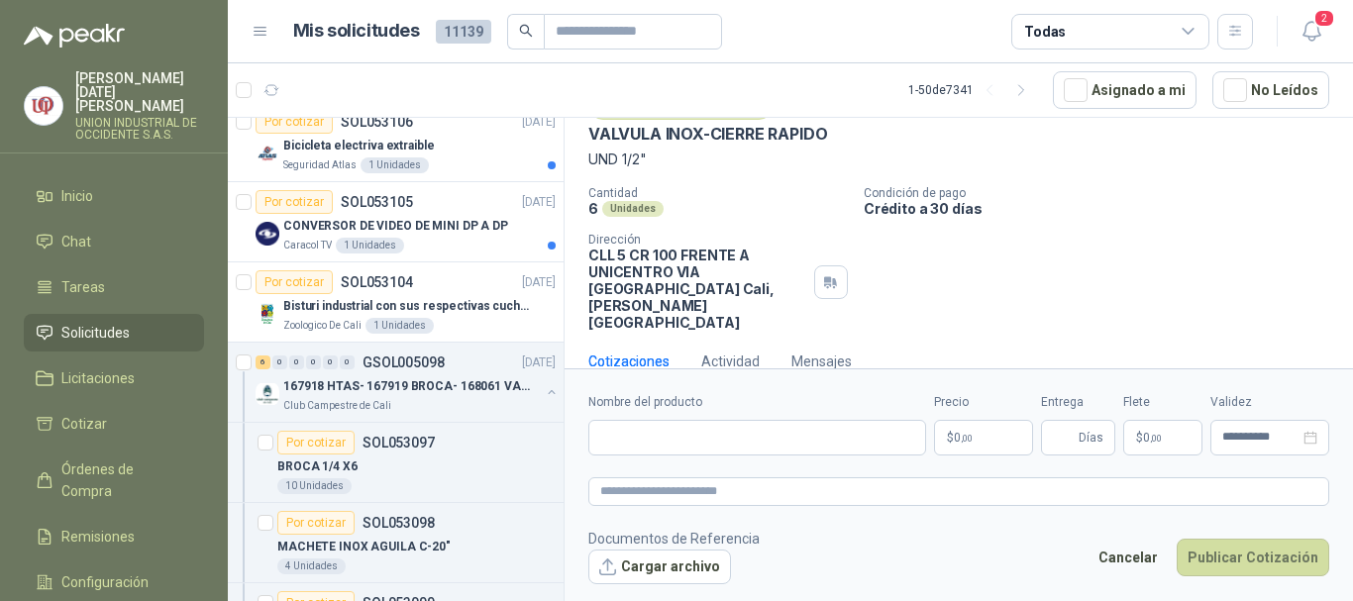
scroll to position [90, 0]
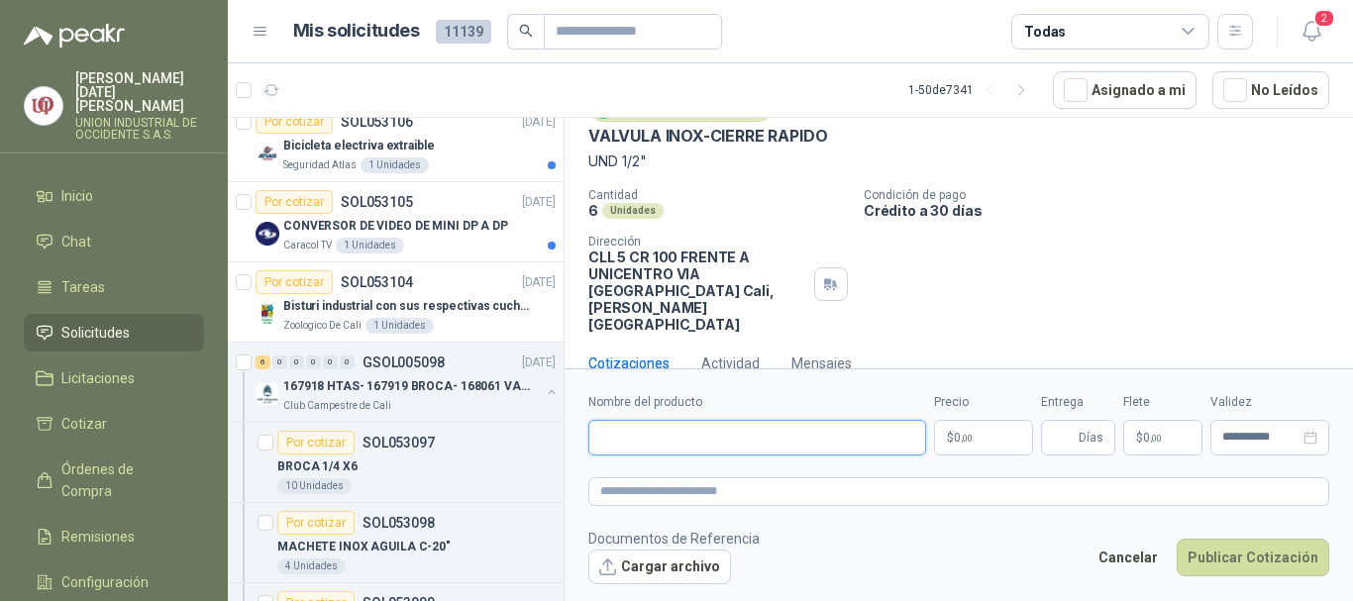
click at [640, 433] on input "Nombre del producto" at bounding box center [757, 438] width 338 height 36
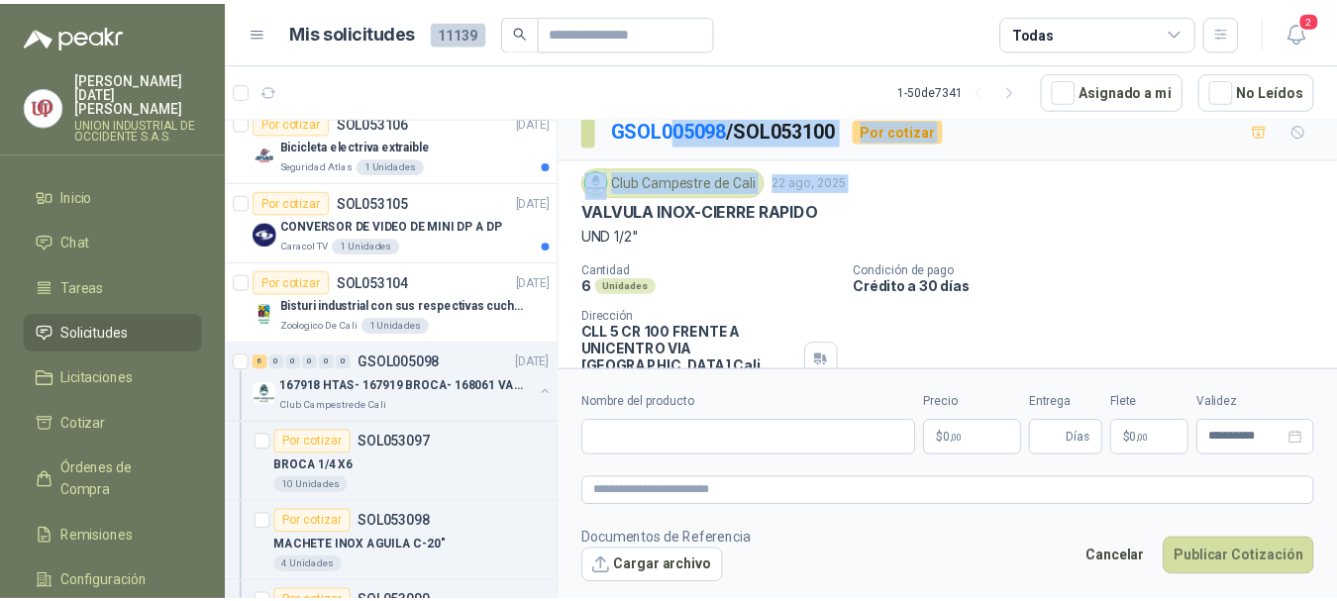
scroll to position [0, 0]
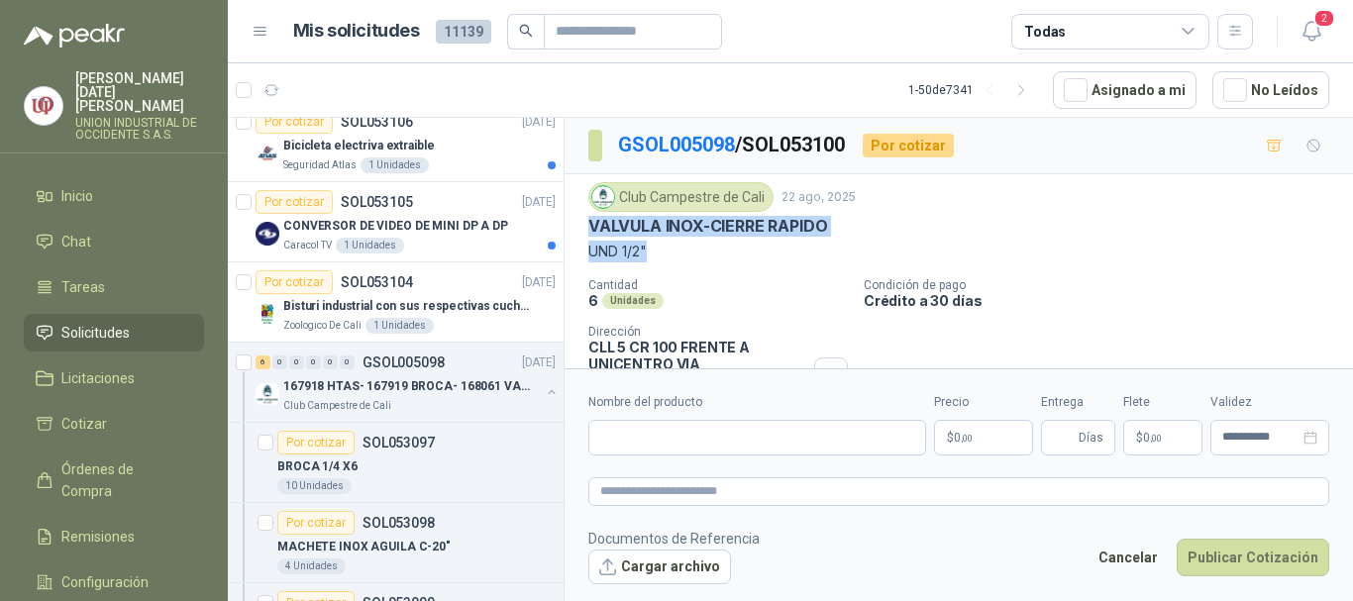
drag, startPoint x: 586, startPoint y: 138, endPoint x: 680, endPoint y: 245, distance: 142.5
click at [680, 245] on div "Club Campestre de Cali [DATE] VALVULA INOX-CIERRE RAPIDO UND 1/2" Cantidad 6 Un…" at bounding box center [959, 302] width 788 height 257
copy div "VALVULA INOX-CIERRE RAPIDO UND 1/2""
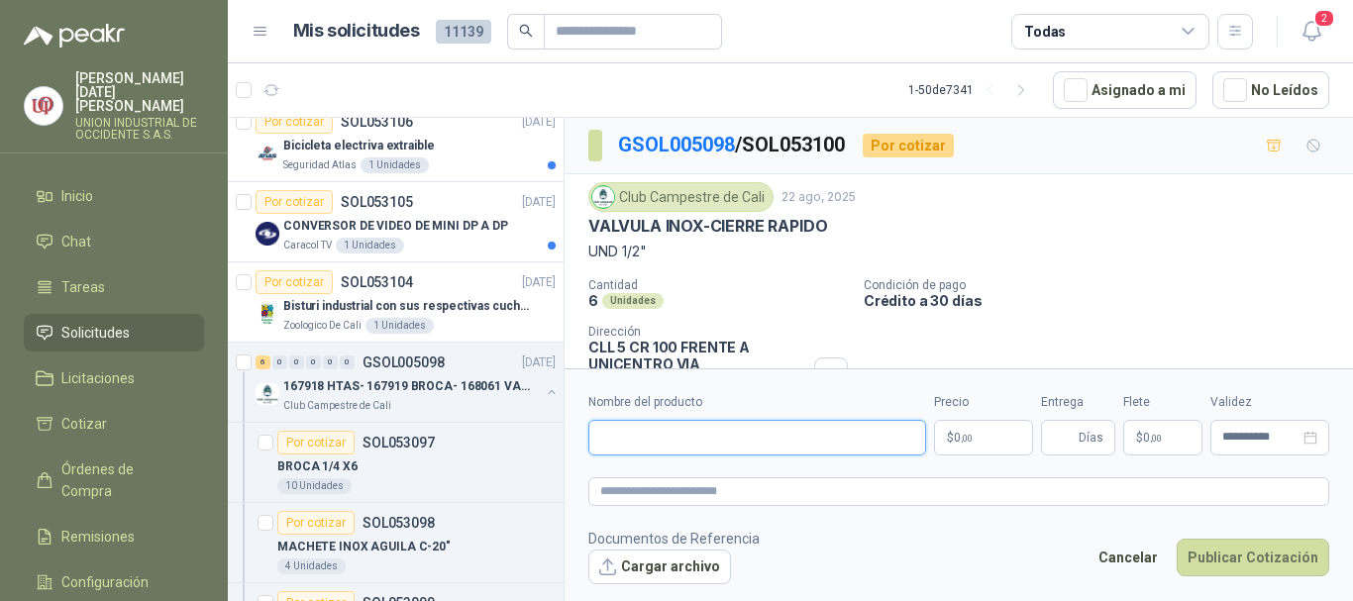
click at [654, 436] on input "Nombre del producto" at bounding box center [757, 438] width 338 height 36
paste input "**********"
click at [773, 434] on input "**********" at bounding box center [757, 438] width 338 height 36
type input "**********"
click at [993, 438] on body "[PERSON_NAME][DATE] UNION INDUSTRIAL DE OCCIDENTE S.A.S. Inicio Chat Tareas Sol…" at bounding box center [676, 300] width 1353 height 601
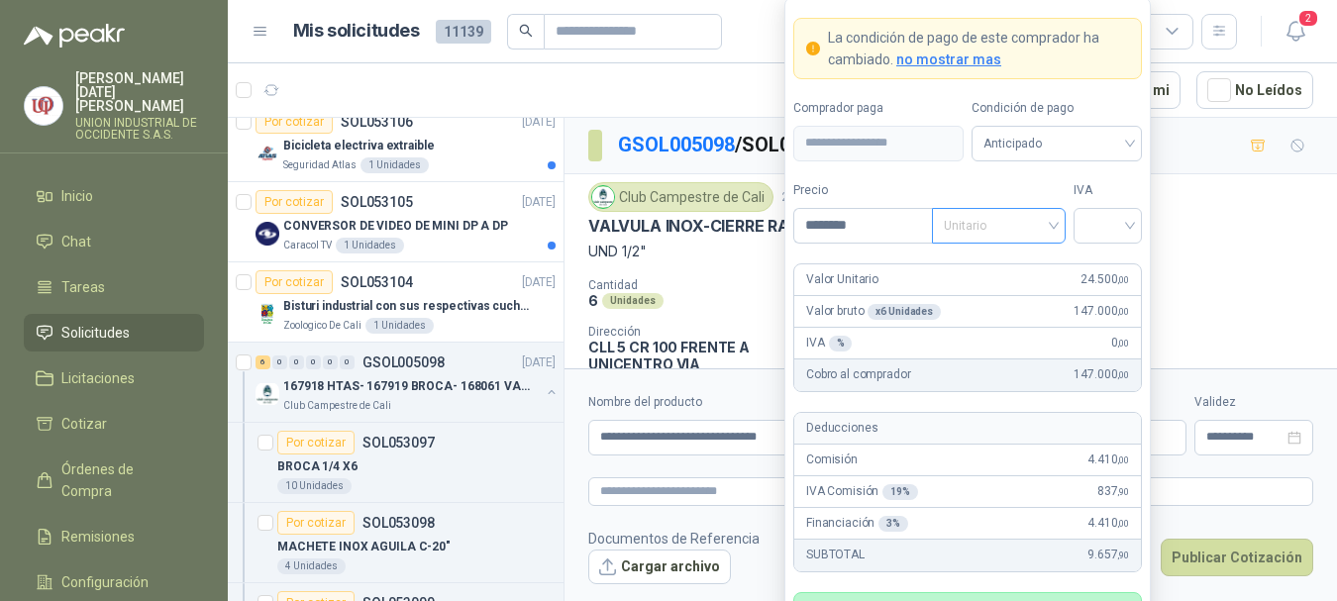
click at [1046, 215] on span "Unitario" at bounding box center [999, 226] width 110 height 30
type input "********"
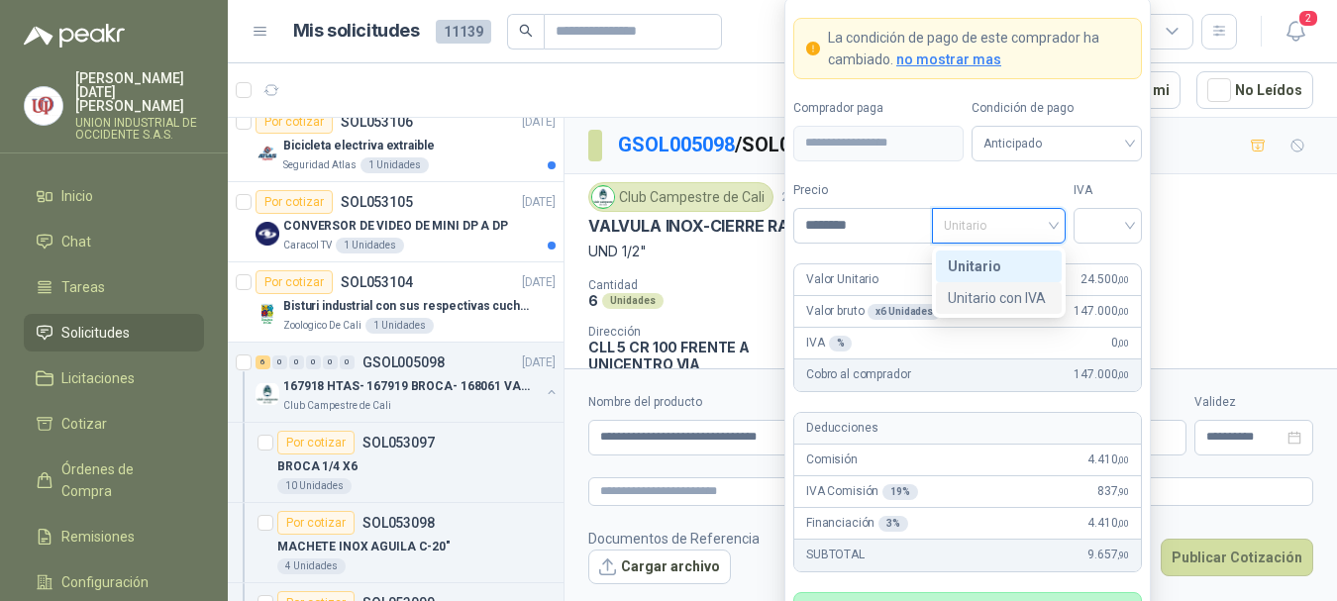
click at [990, 303] on div "Unitario con IVA" at bounding box center [999, 298] width 102 height 22
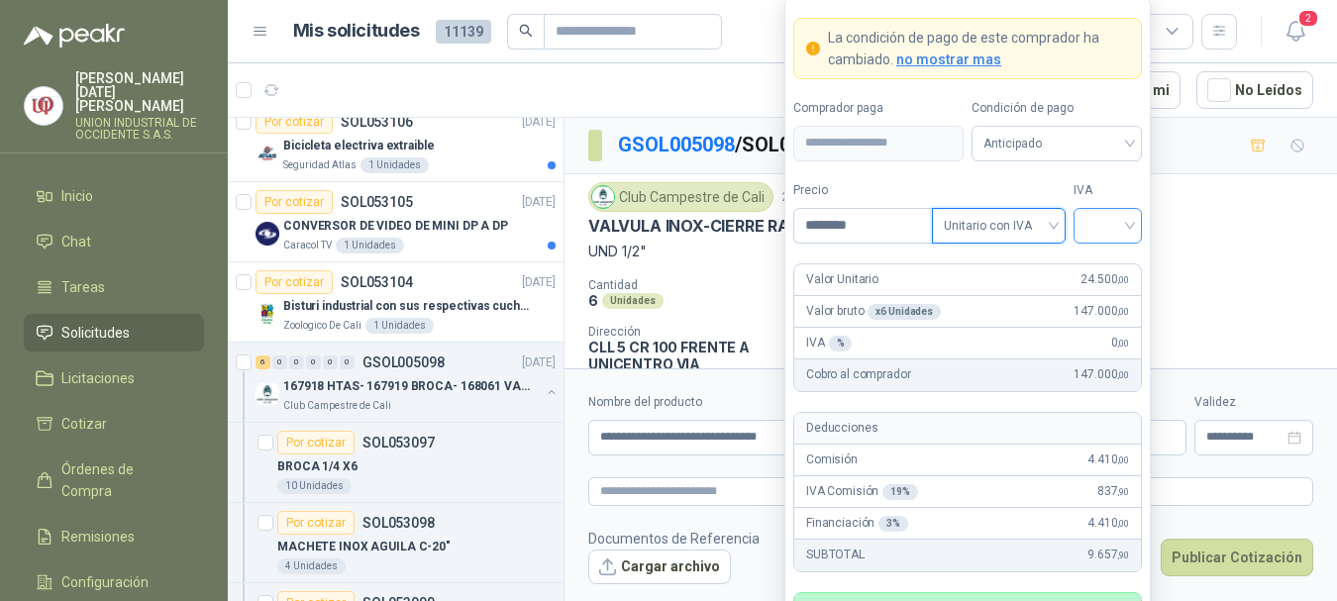
click at [1132, 218] on div at bounding box center [1108, 226] width 68 height 36
click at [1109, 271] on div "19%" at bounding box center [1107, 267] width 37 height 22
click at [1051, 224] on span "Unitario con IVA" at bounding box center [999, 226] width 110 height 30
click at [984, 299] on div "Unitario con IVA" at bounding box center [999, 298] width 102 height 22
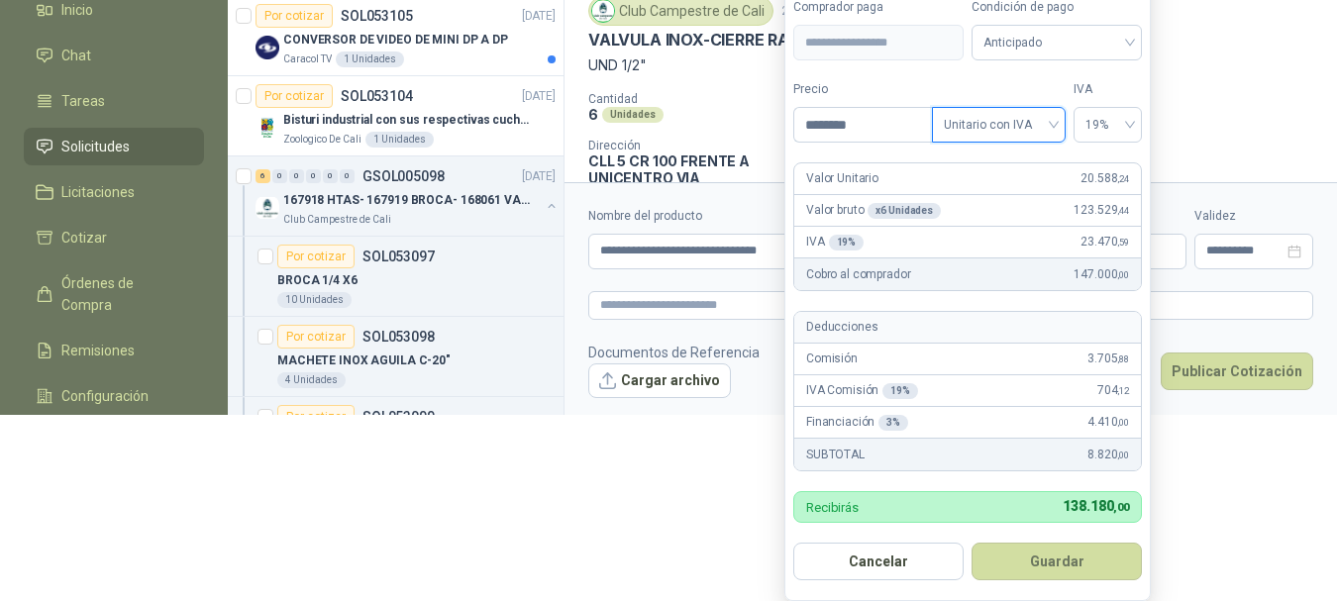
scroll to position [183, 0]
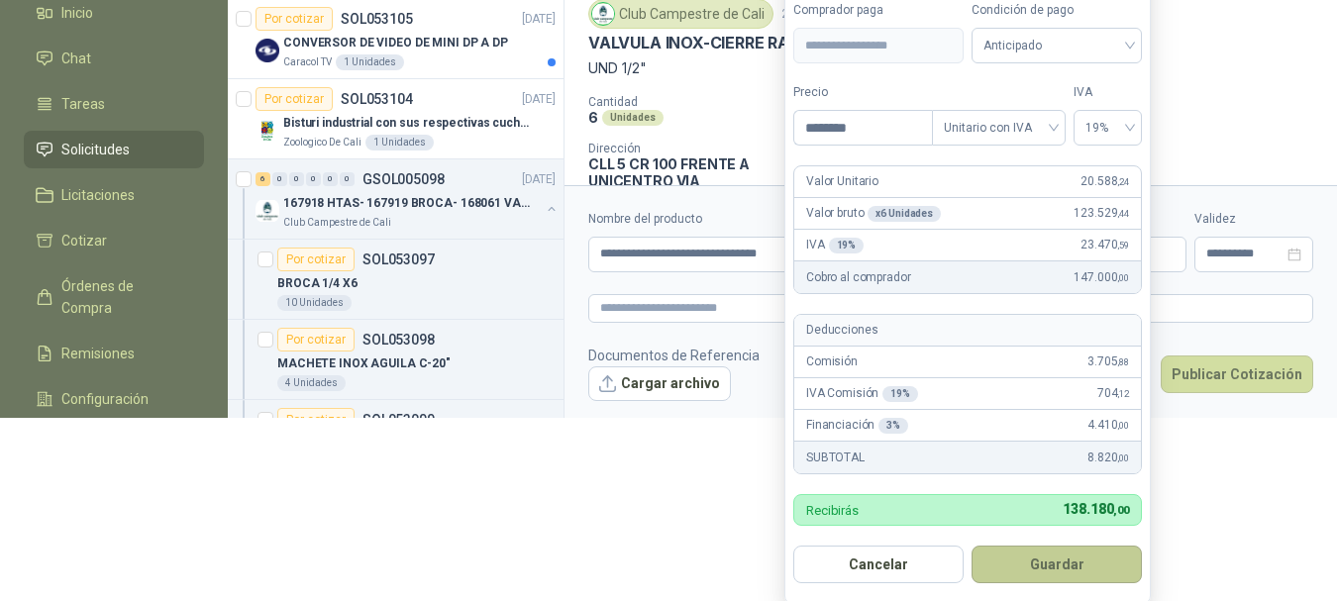
click at [1065, 571] on button "Guardar" at bounding box center [1057, 565] width 170 height 38
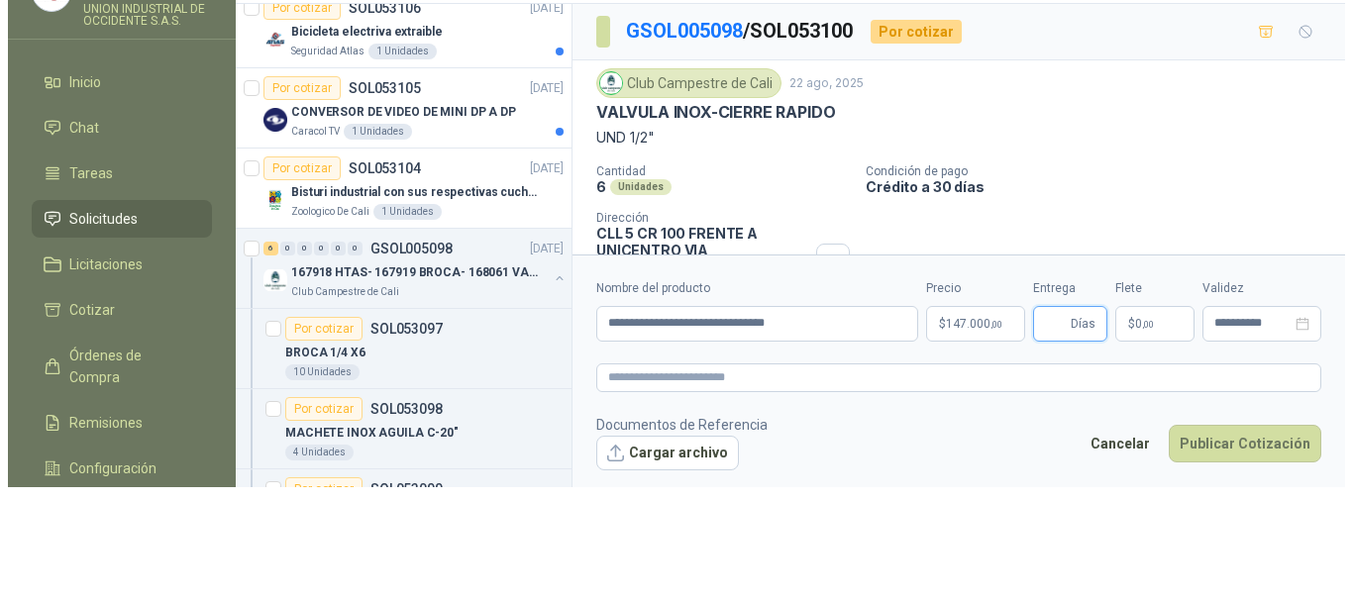
scroll to position [0, 0]
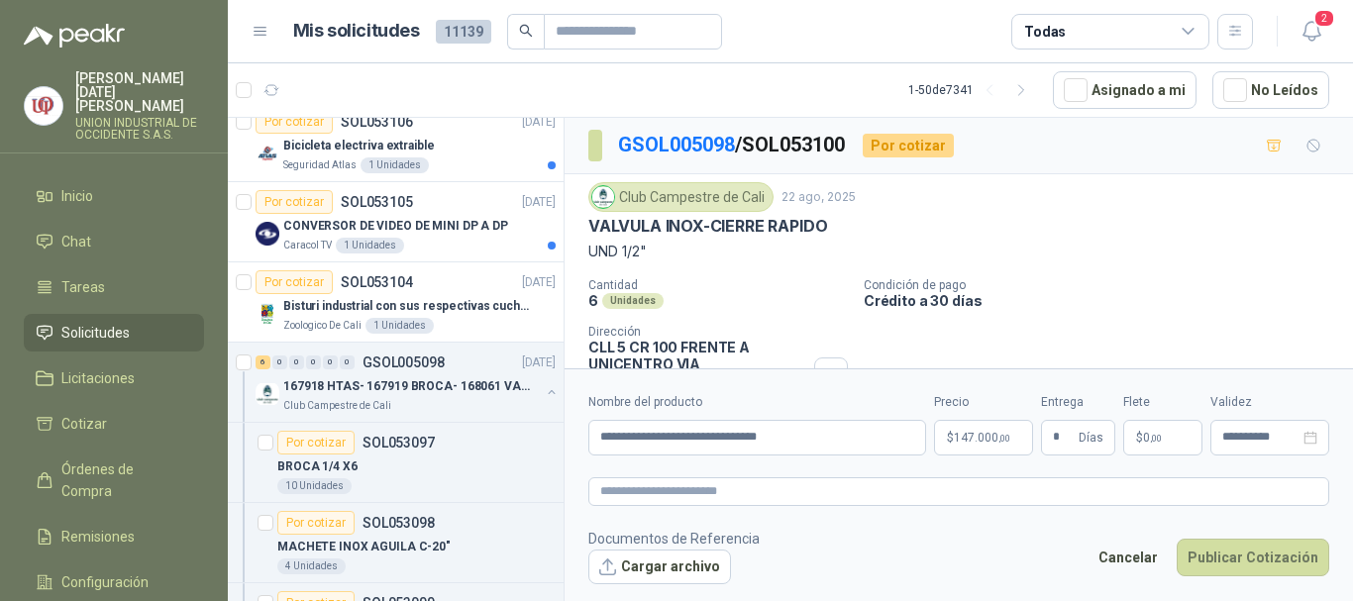
click at [1179, 436] on p "$ 0 ,00" at bounding box center [1162, 438] width 79 height 36
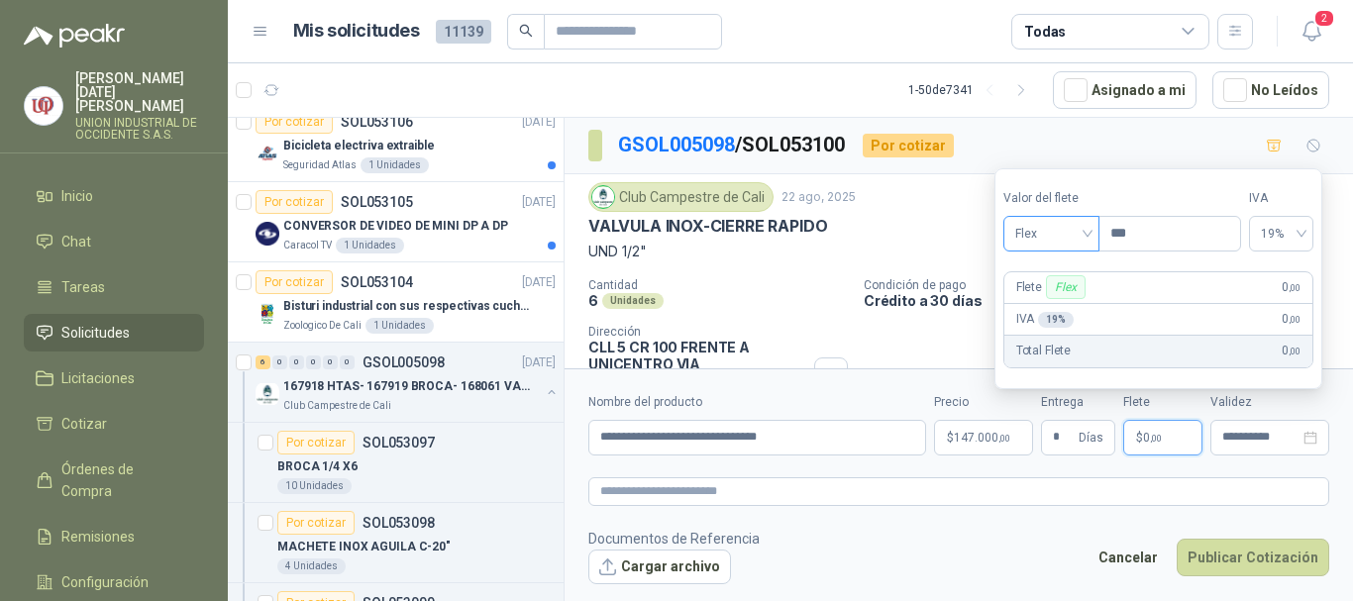
click at [1091, 231] on div "Flex" at bounding box center [1051, 234] width 96 height 36
click at [1033, 304] on div "Incluido" at bounding box center [1053, 307] width 68 height 22
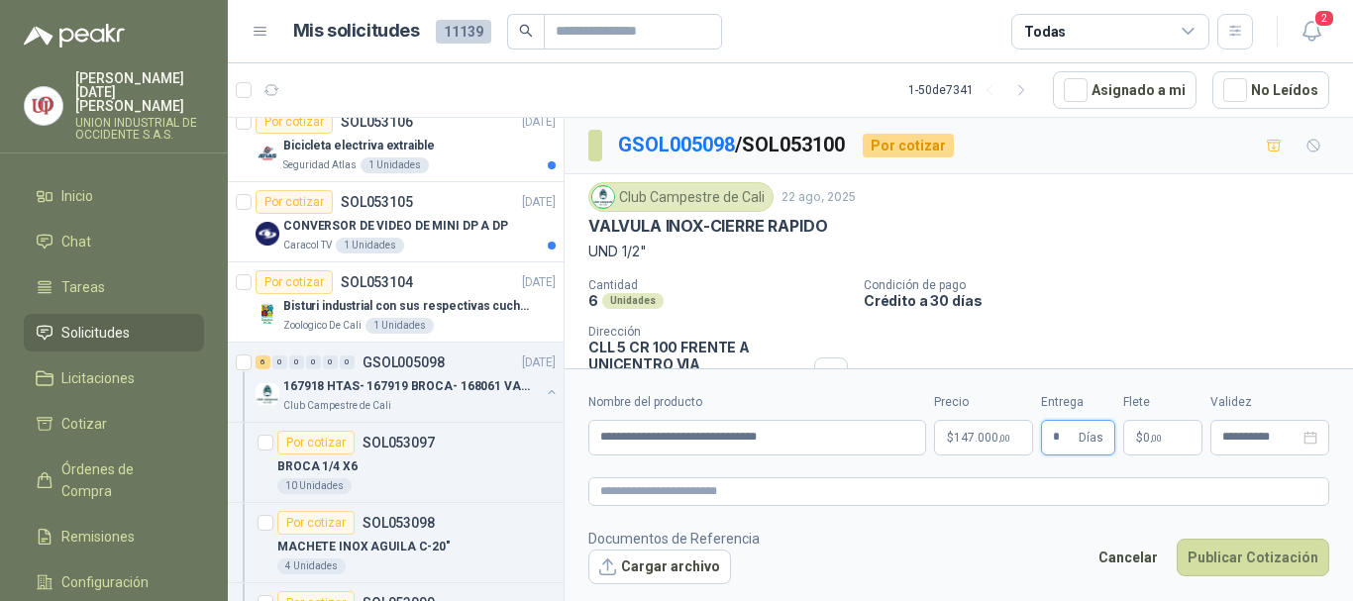
drag, startPoint x: 1066, startPoint y: 443, endPoint x: 1047, endPoint y: 443, distance: 18.8
click at [1047, 443] on span "* Días" at bounding box center [1078, 438] width 74 height 36
type input "*"
click at [1264, 563] on button "Publicar Cotización" at bounding box center [1253, 558] width 153 height 38
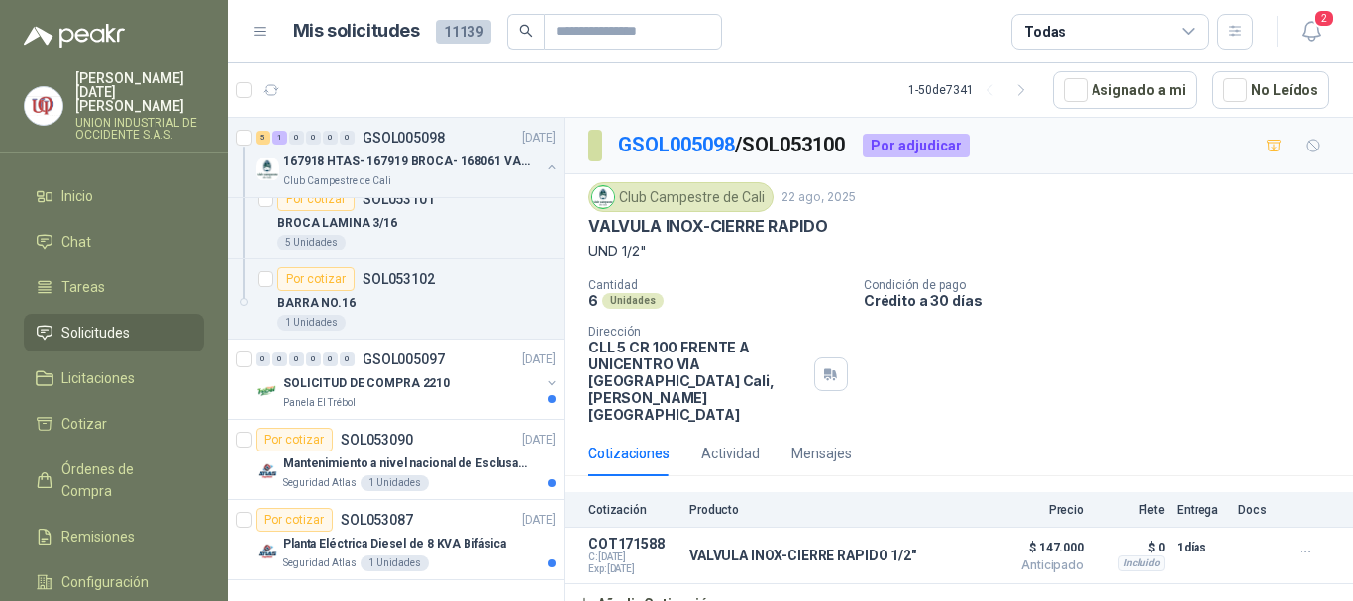
scroll to position [4206, 0]
click at [81, 322] on span "Solicitudes" at bounding box center [95, 333] width 68 height 22
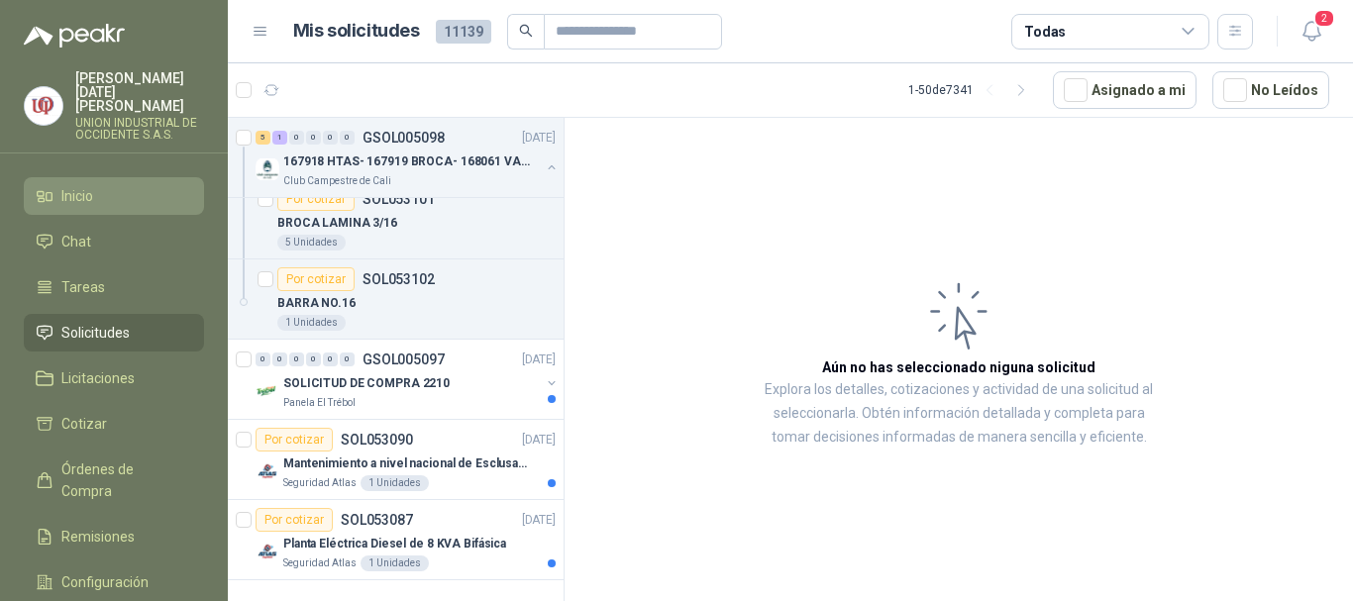
click at [88, 185] on span "Inicio" at bounding box center [77, 196] width 32 height 22
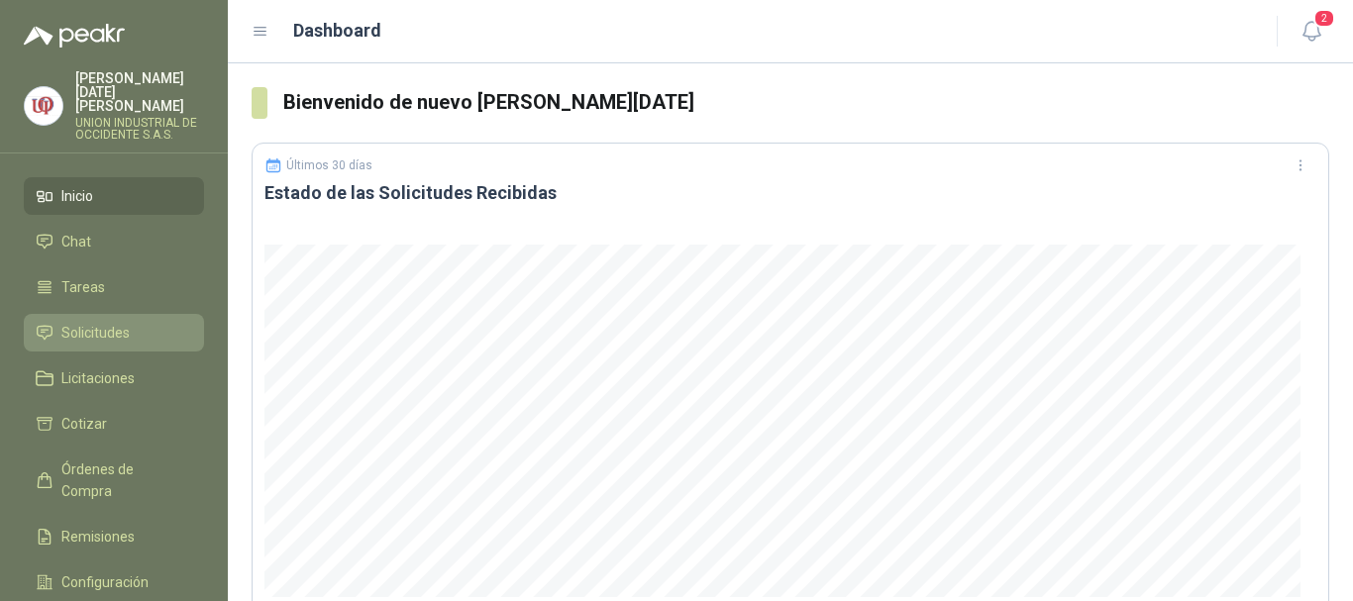
click at [104, 322] on span "Solicitudes" at bounding box center [95, 333] width 68 height 22
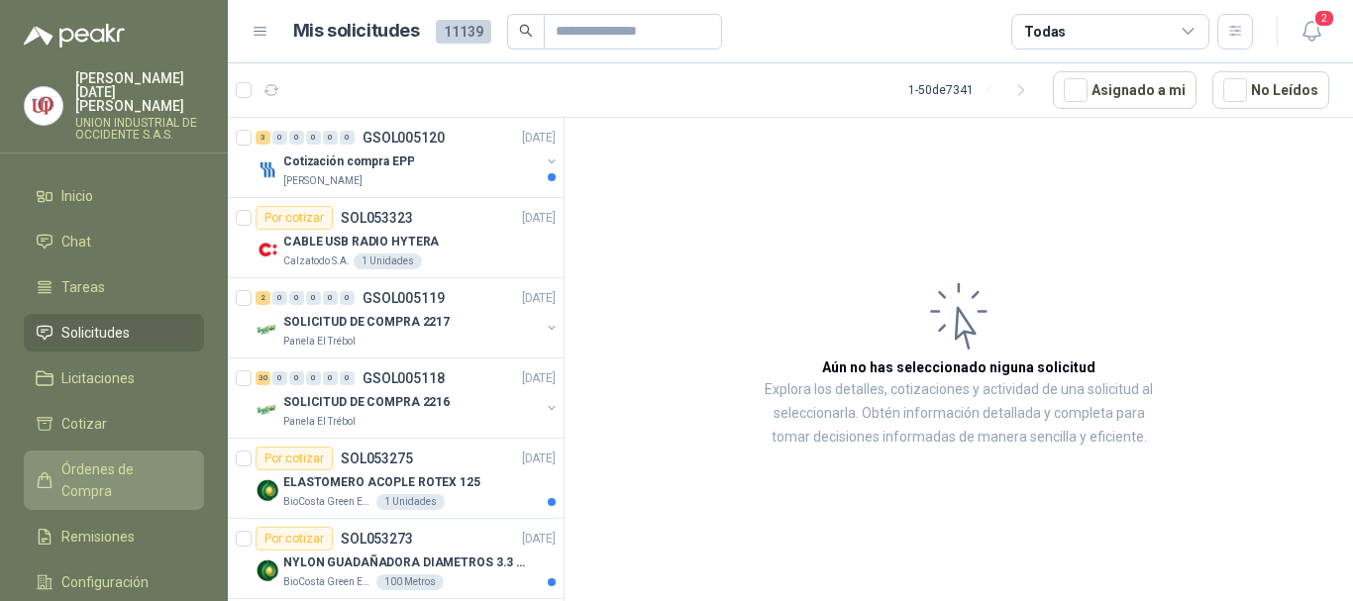
click at [132, 459] on span "Órdenes de Compra" at bounding box center [123, 481] width 124 height 44
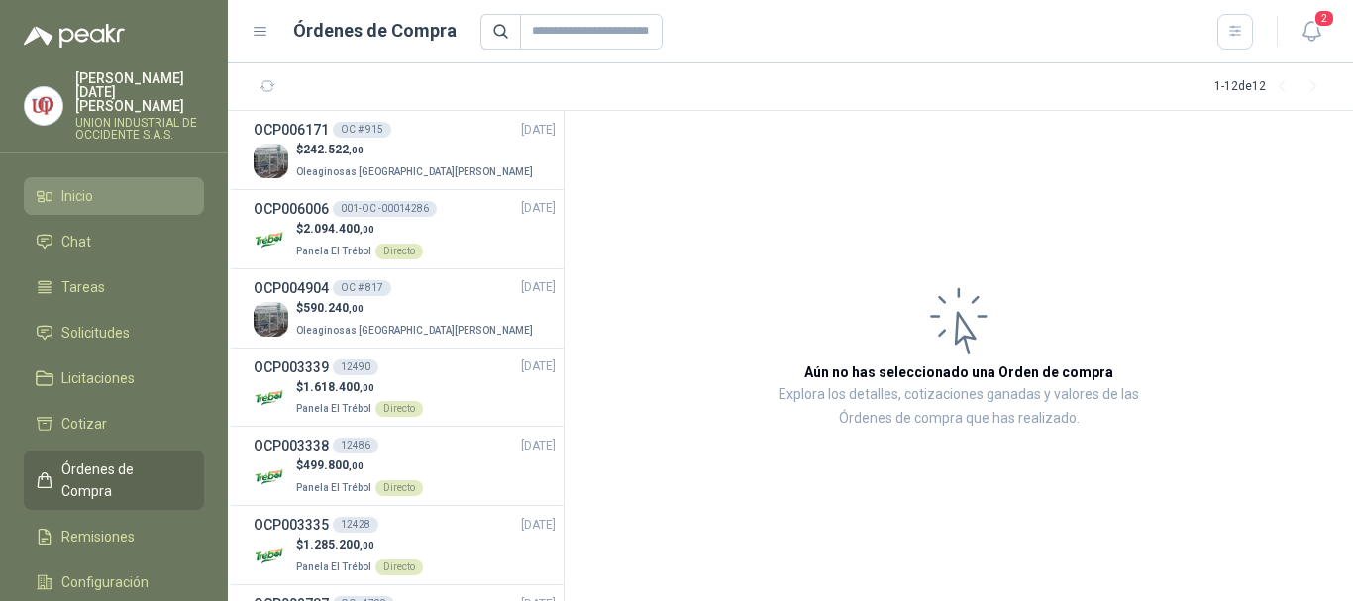
click at [97, 185] on li "Inicio" at bounding box center [114, 196] width 156 height 22
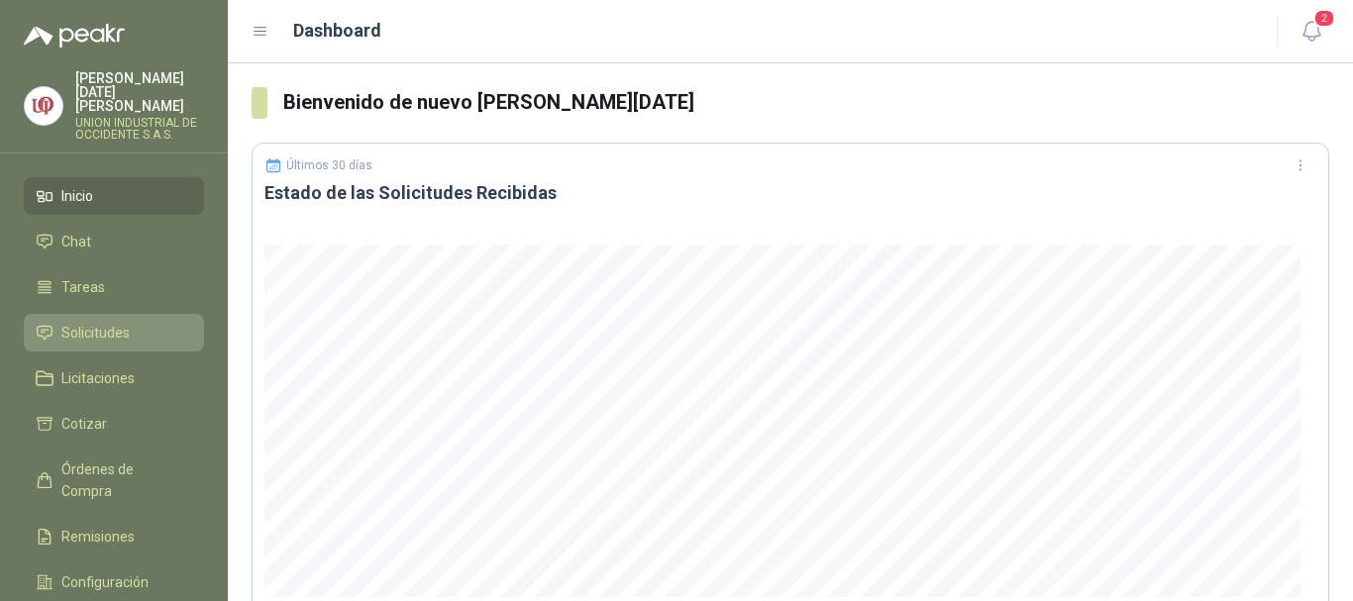
click at [100, 327] on span "Solicitudes" at bounding box center [95, 333] width 68 height 22
